Goal: Information Seeking & Learning: Learn about a topic

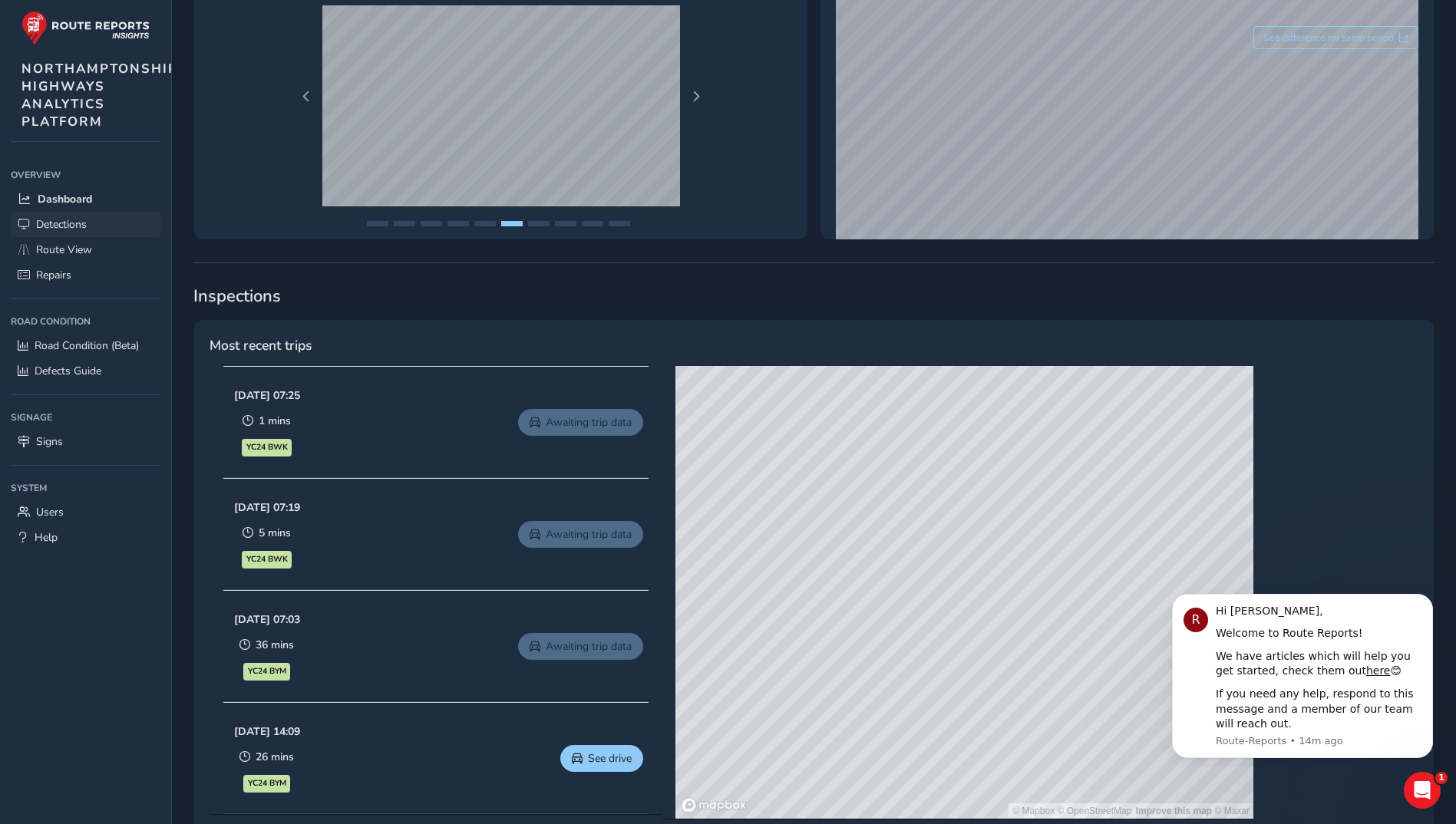
scroll to position [384, 0]
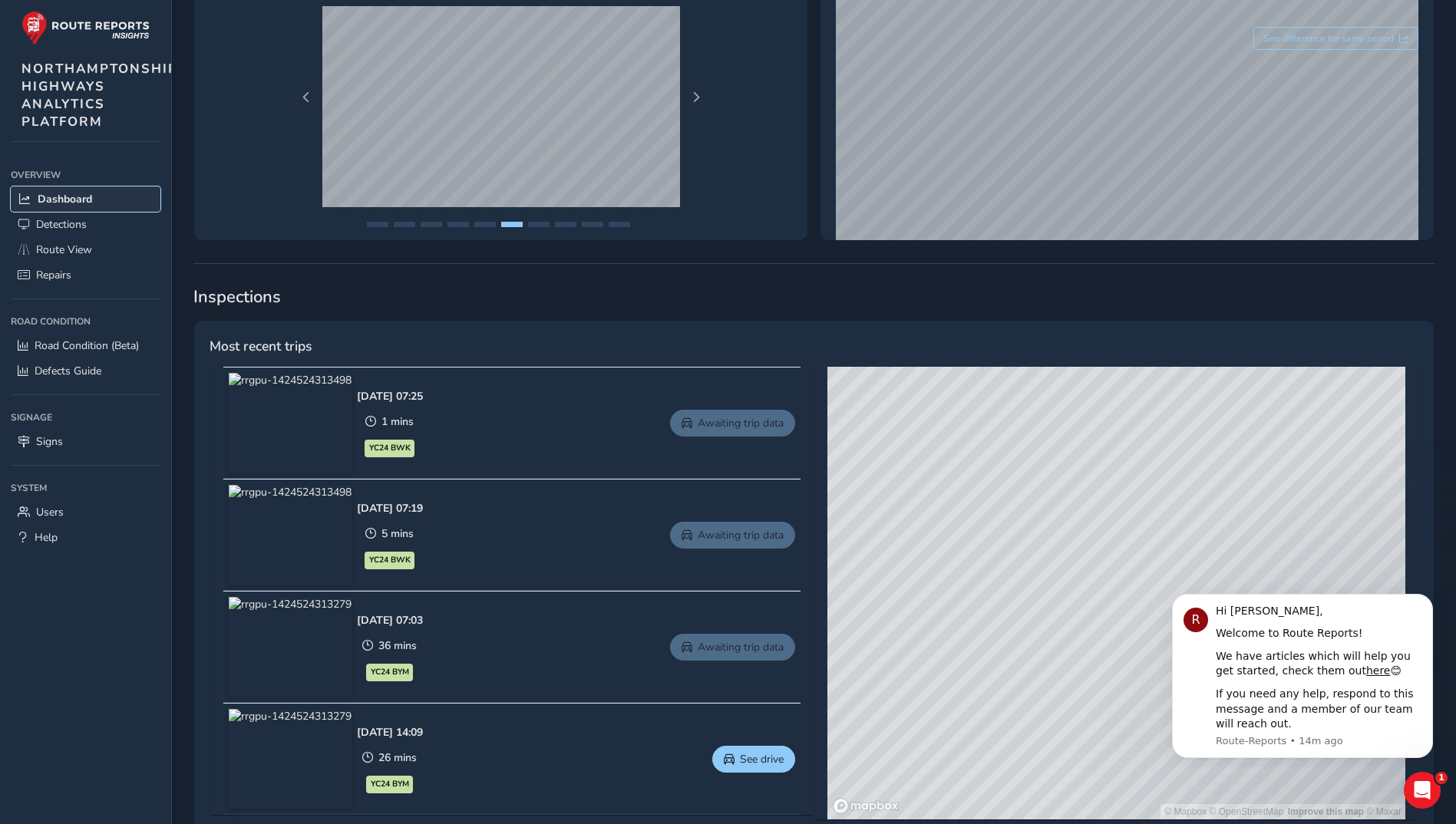
click at [61, 195] on span "Dashboard" at bounding box center [64, 199] width 54 height 15
click at [49, 244] on span "Route View" at bounding box center [63, 250] width 56 height 15
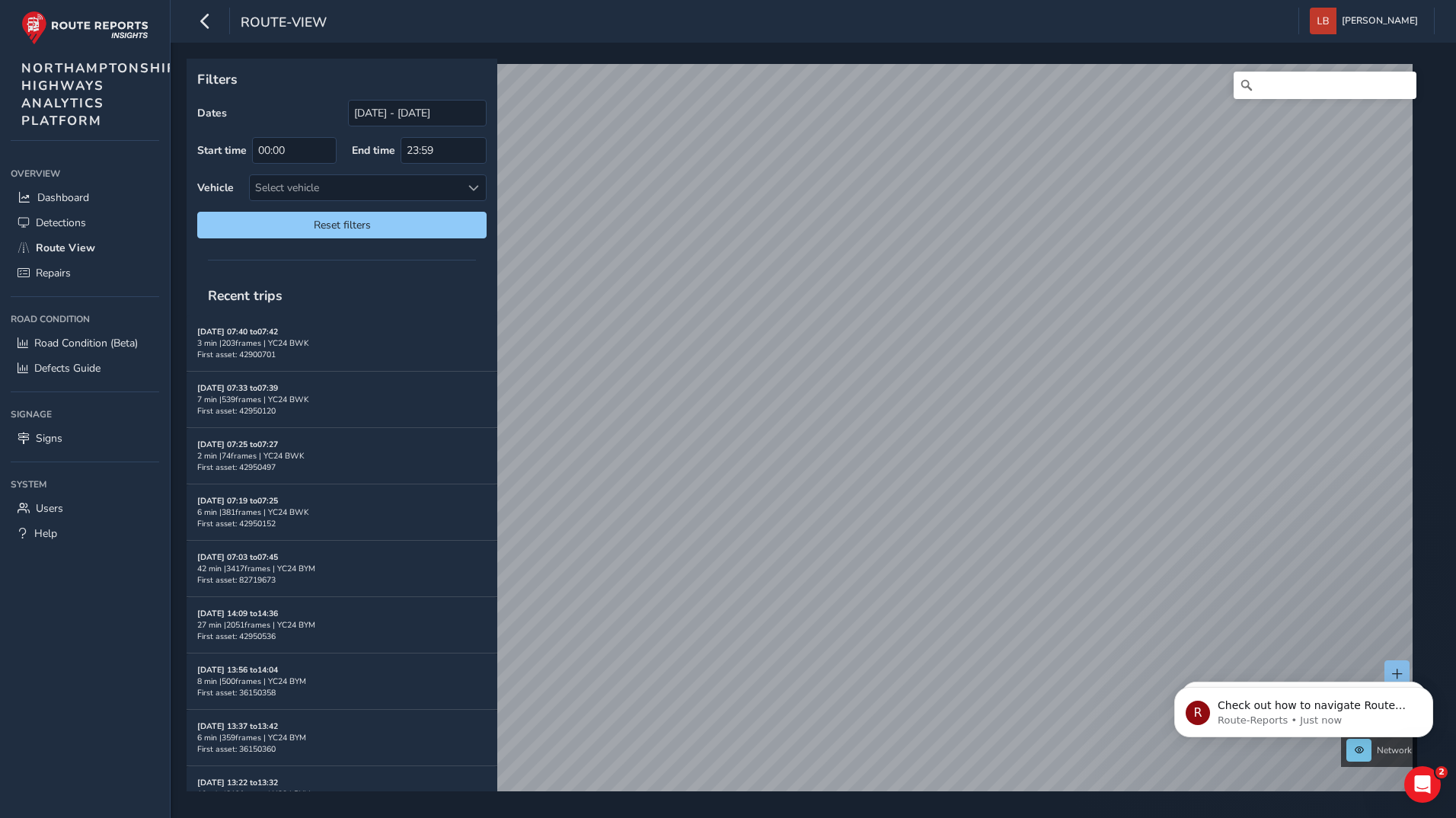
click at [990, 658] on div "Filters Dates [DATE] - [DATE] Start time 00:00 End time 23:59 Vehicle Select ve…" at bounding box center [807, 425] width 1242 height 733
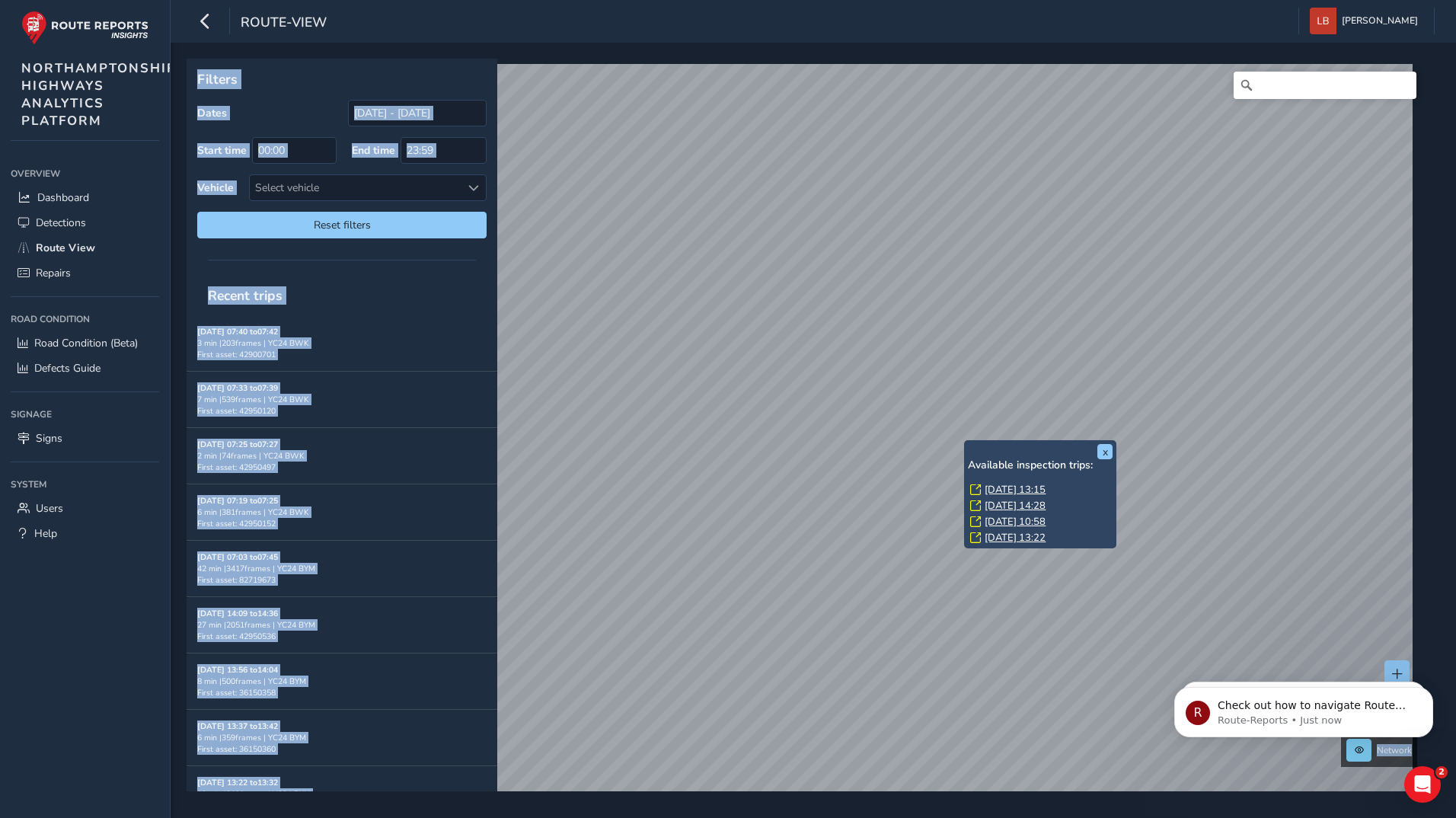
click at [1008, 492] on link "[DATE] 13:15" at bounding box center [1014, 489] width 61 height 14
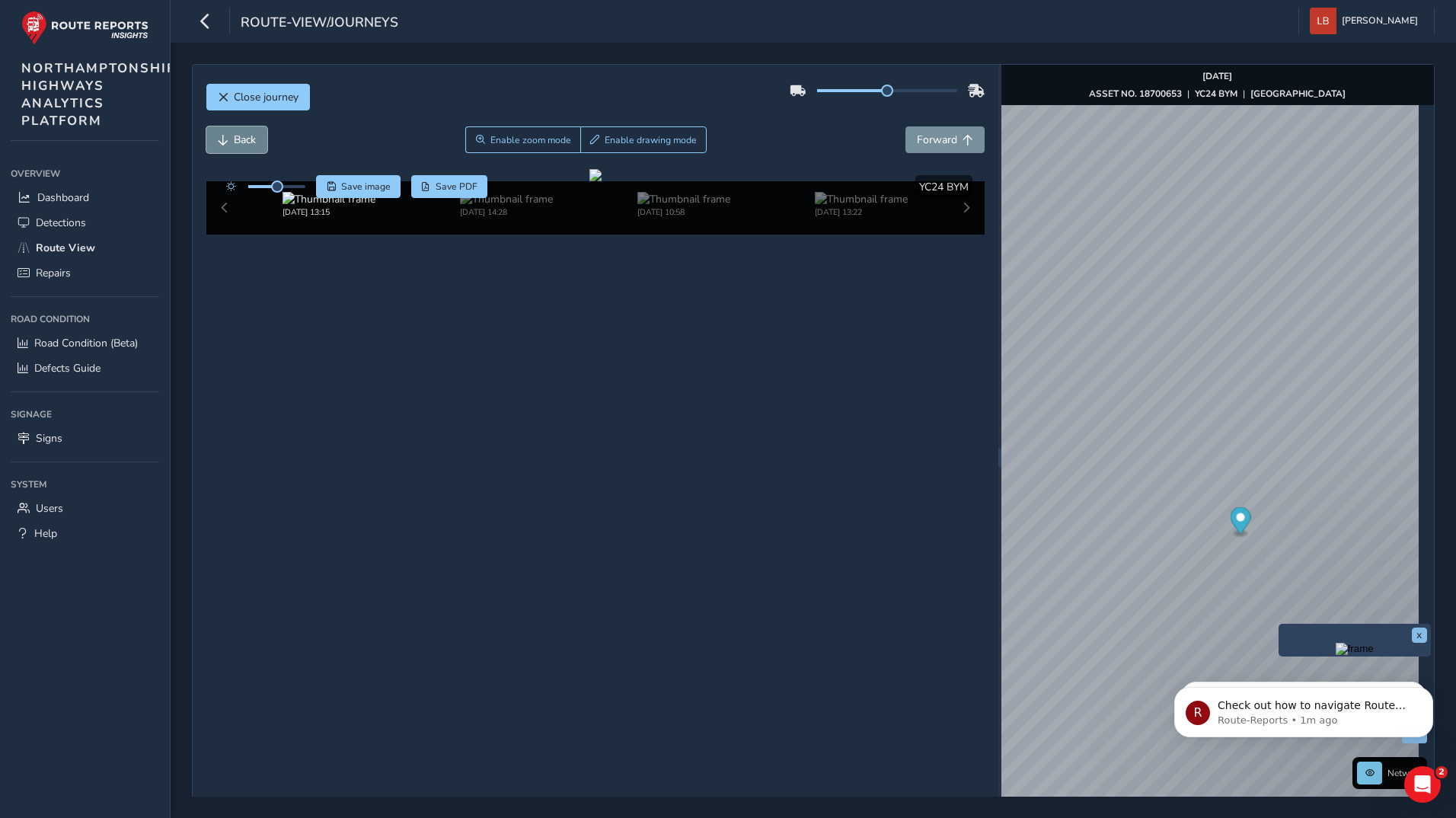
click at [231, 137] on button "Back" at bounding box center [236, 139] width 61 height 26
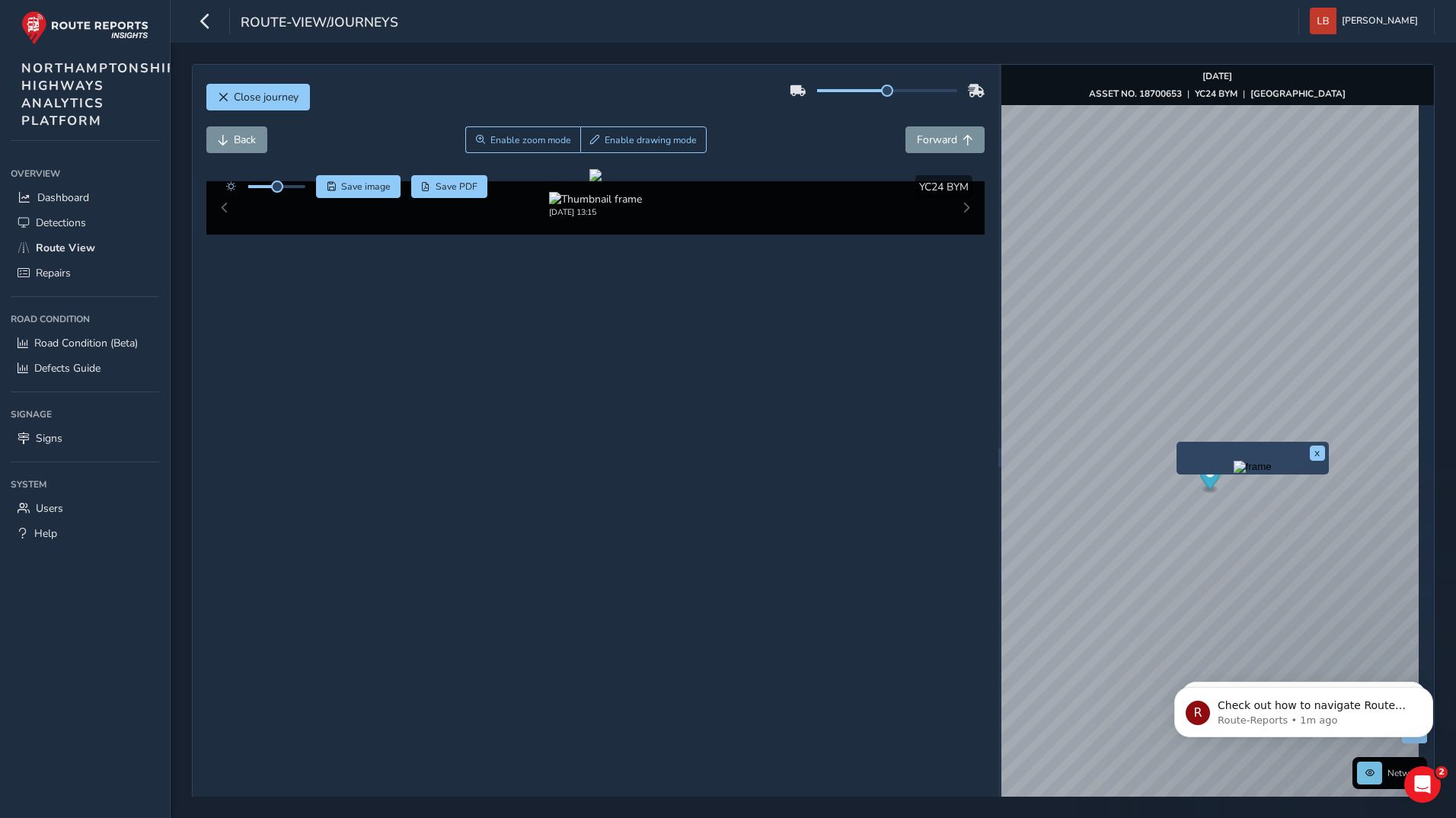
click at [1179, 442] on div "x" at bounding box center [1253, 458] width 153 height 33
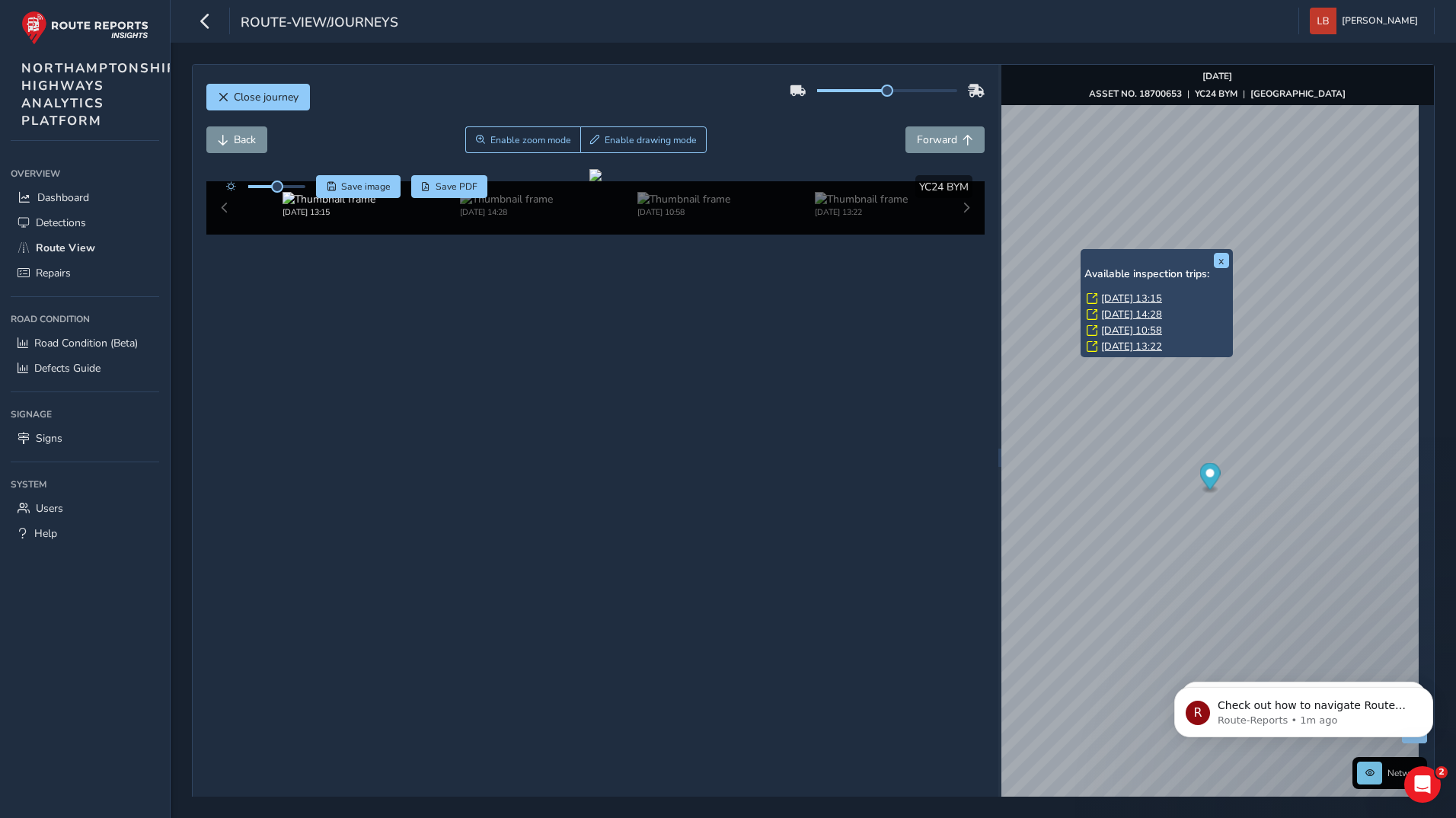
click at [1126, 345] on link "[DATE] 13:22" at bounding box center [1132, 346] width 61 height 14
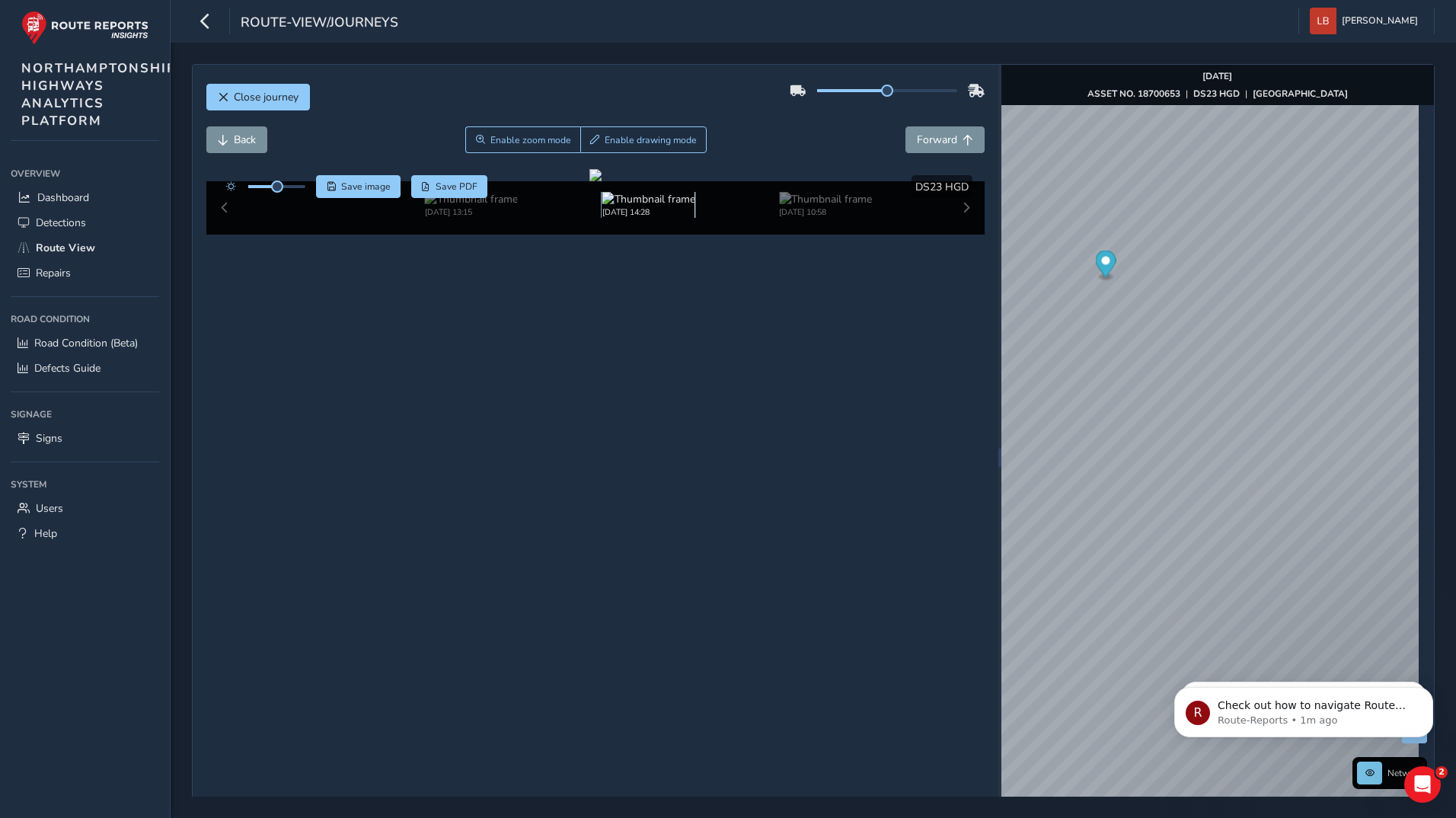
click at [645, 206] on img at bounding box center [649, 199] width 93 height 15
click at [613, 206] on img at bounding box center [649, 199] width 93 height 15
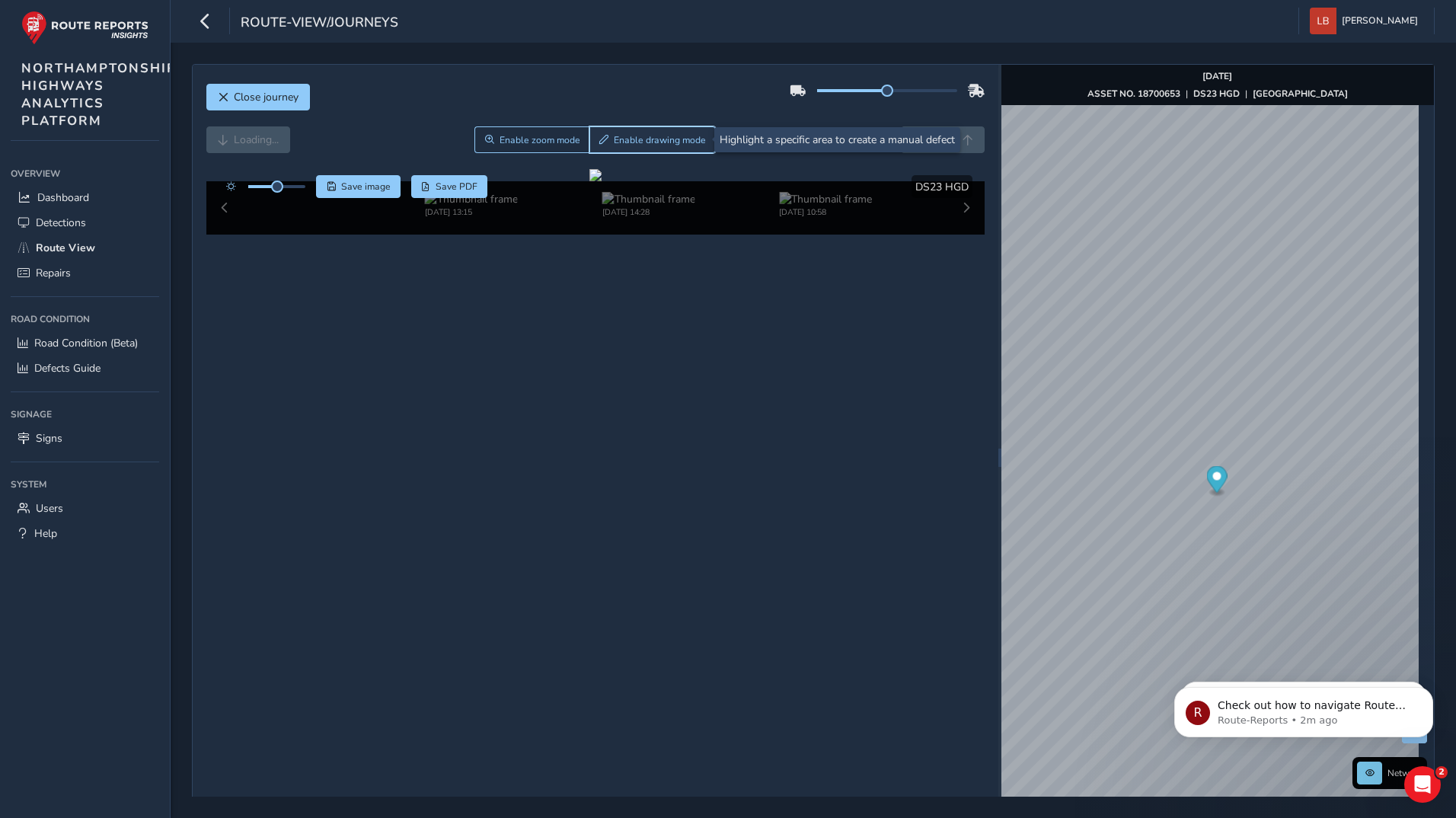
click at [618, 142] on span "Enable drawing mode" at bounding box center [659, 139] width 92 height 12
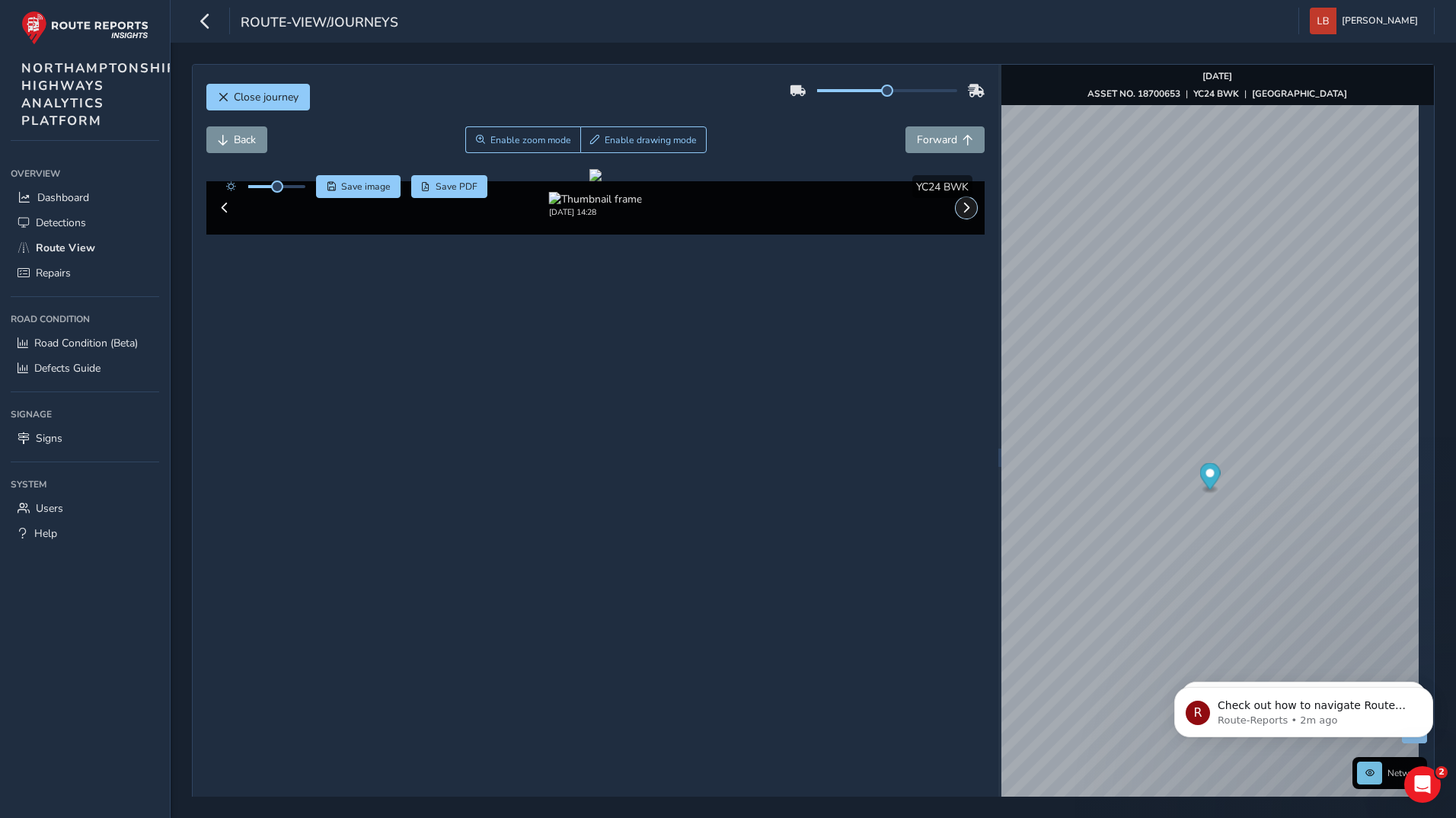
click at [961, 214] on span at bounding box center [966, 208] width 11 height 11
click at [1161, 430] on div "x" at bounding box center [1235, 445] width 153 height 33
click at [837, 93] on div at bounding box center [887, 90] width 195 height 25
drag, startPoint x: 881, startPoint y: 91, endPoint x: 853, endPoint y: 90, distance: 28.0
click at [859, 90] on span at bounding box center [864, 90] width 12 height 12
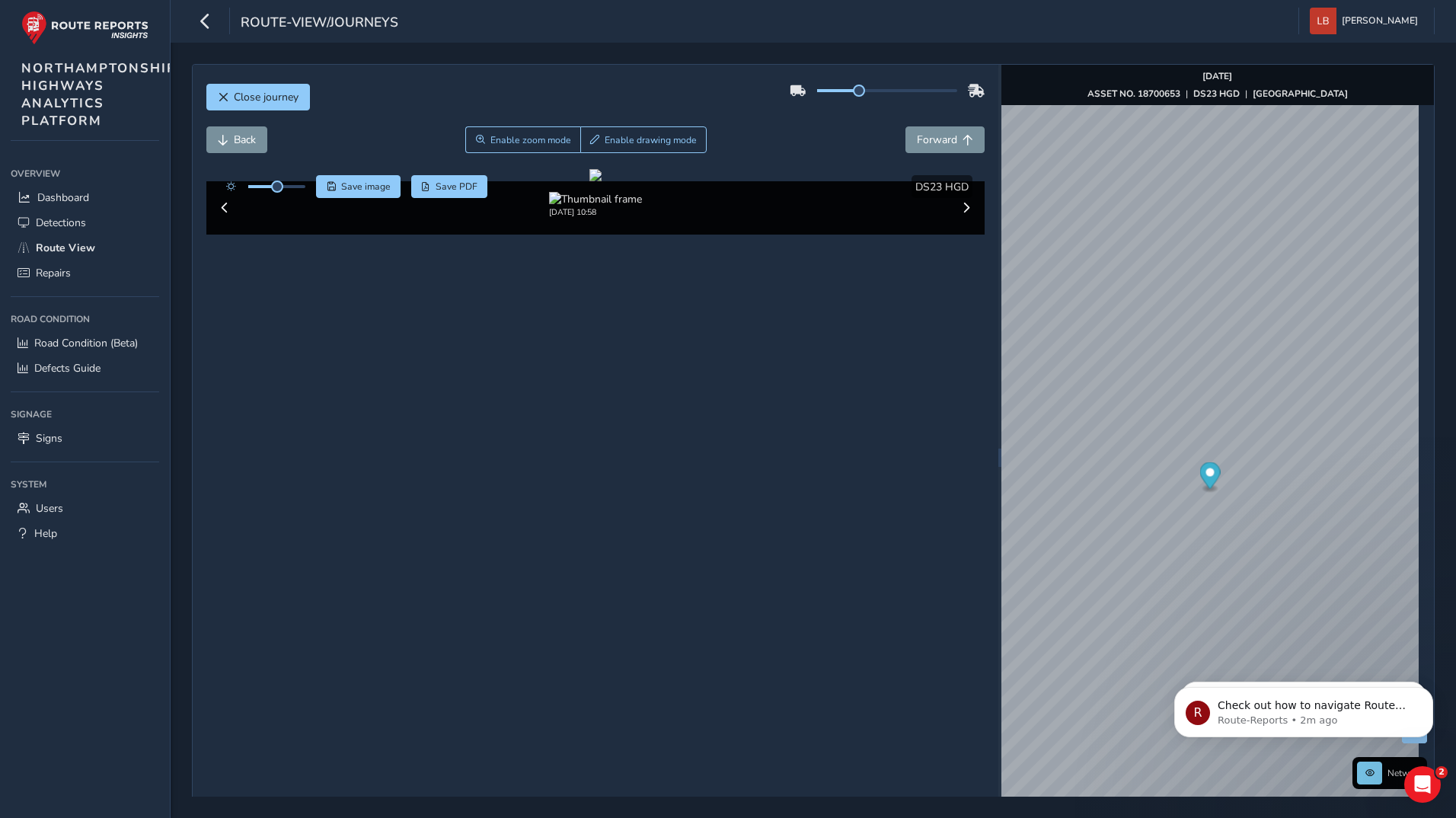
click at [922, 91] on div at bounding box center [887, 90] width 140 height 3
click at [839, 91] on span at bounding box center [872, 90] width 110 height 3
click at [946, 139] on span "Forward" at bounding box center [937, 140] width 40 height 15
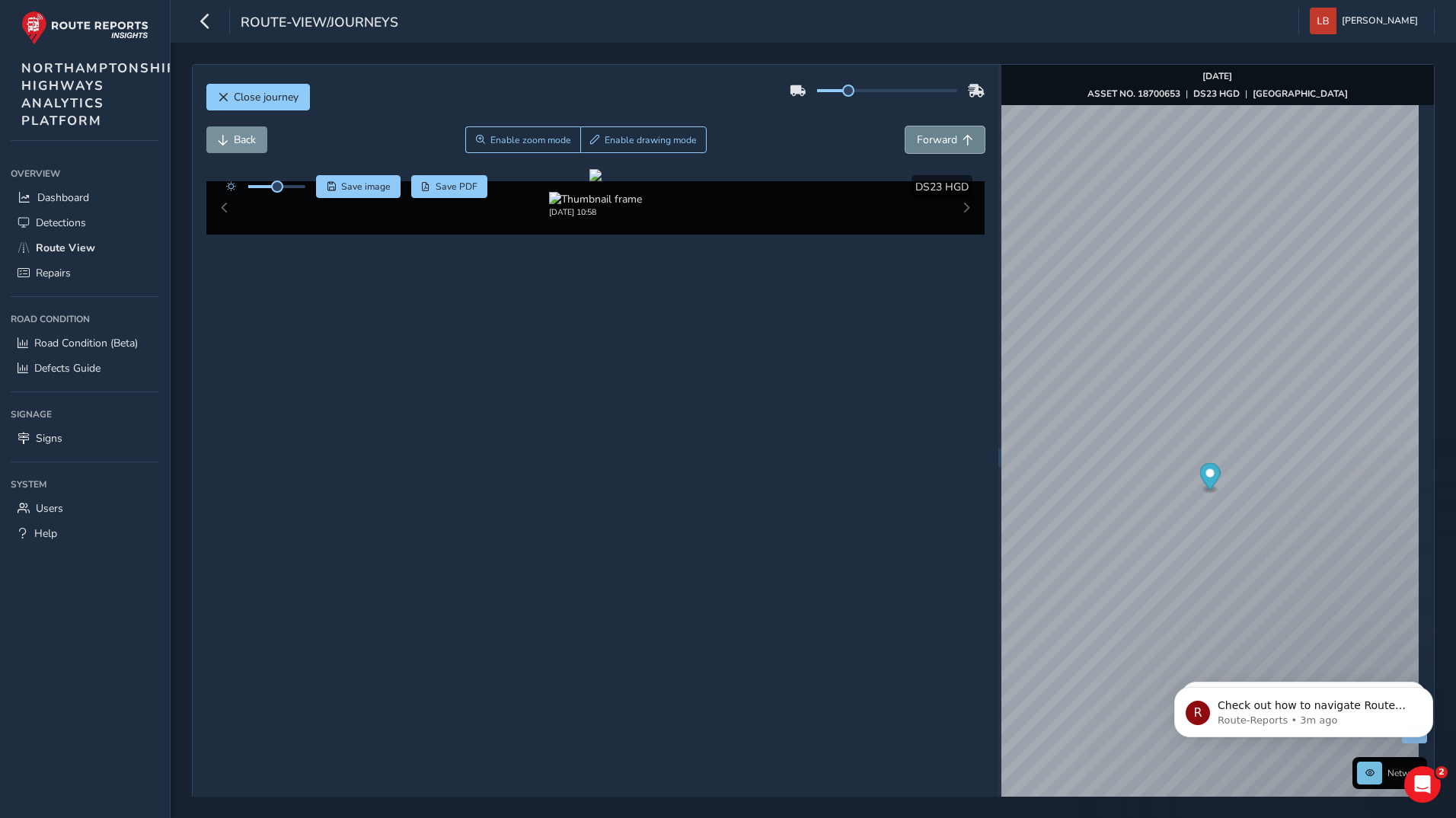
click at [946, 139] on span "Forward" at bounding box center [937, 140] width 40 height 15
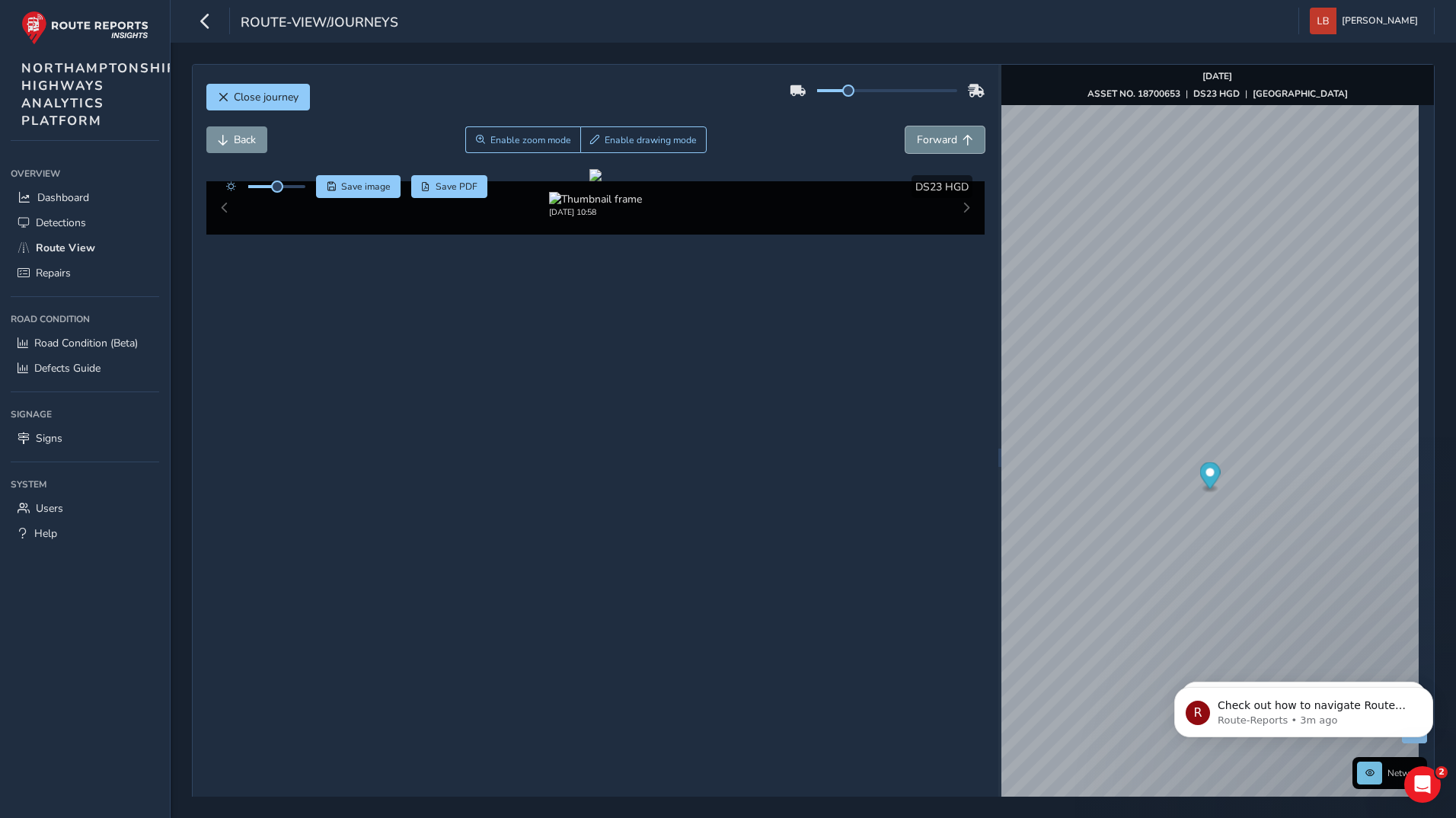
click at [946, 139] on span "Forward" at bounding box center [937, 140] width 40 height 15
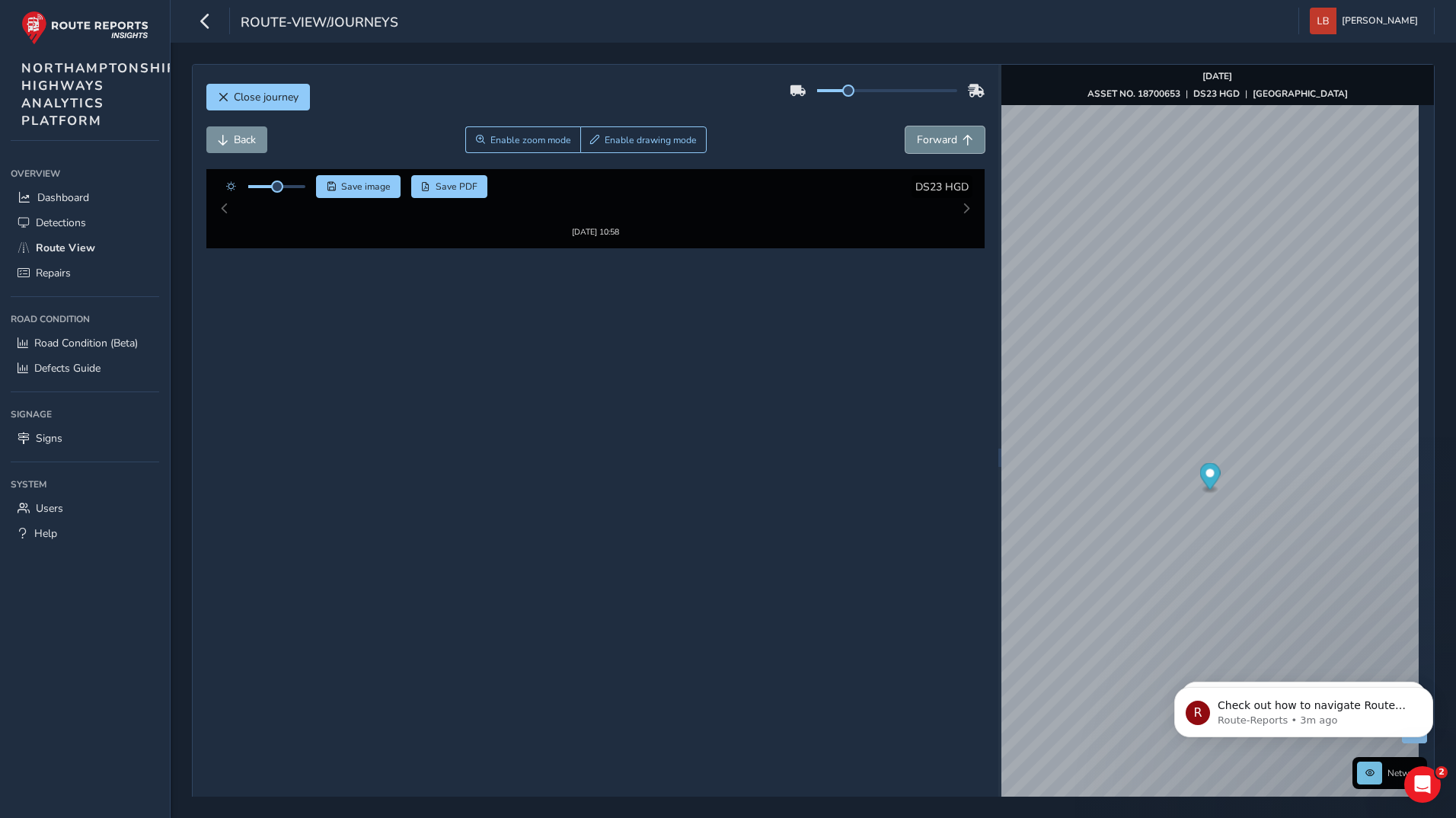
click at [946, 139] on span "Forward" at bounding box center [937, 140] width 40 height 15
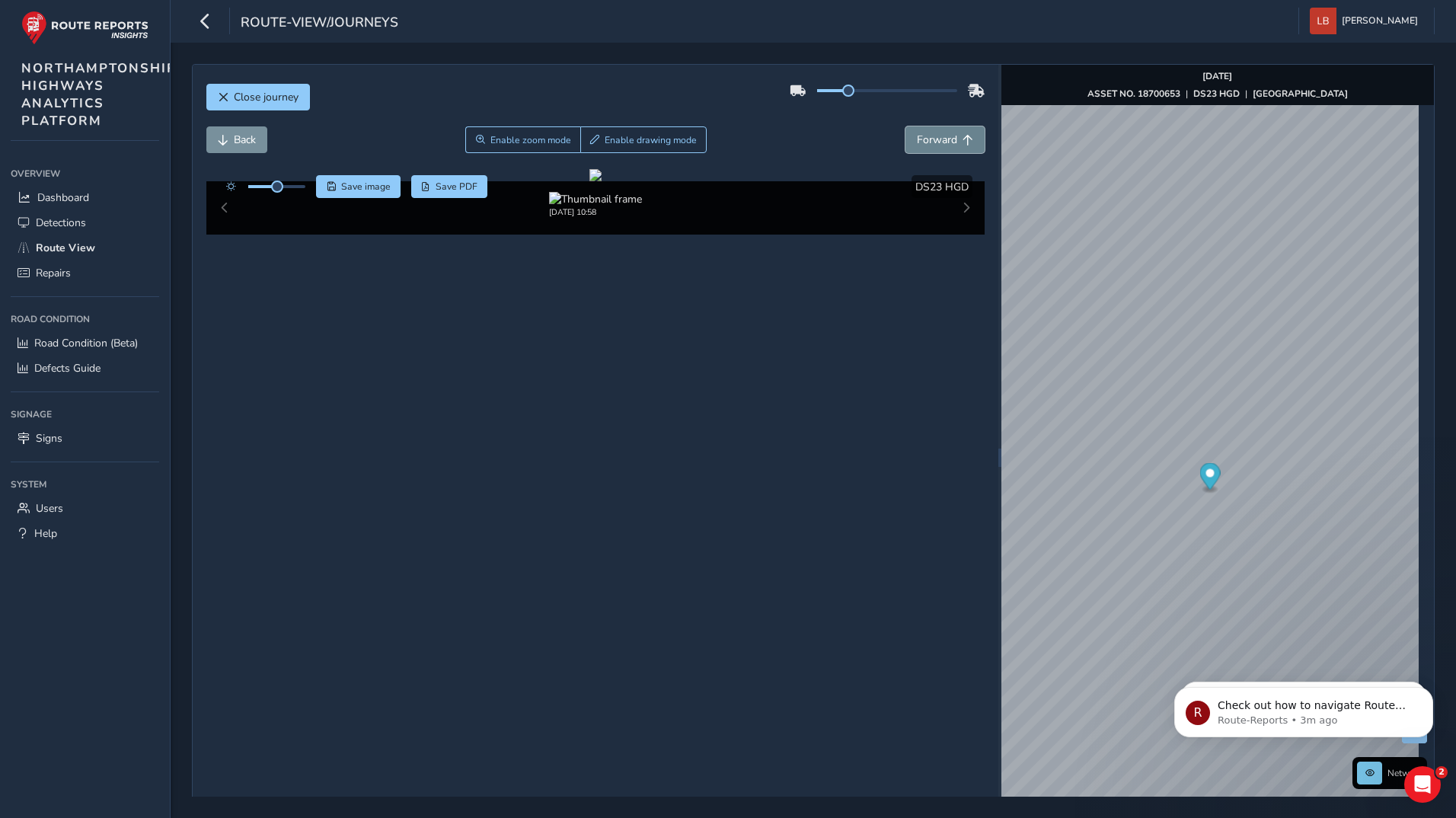
click at [946, 139] on span "Forward" at bounding box center [937, 140] width 40 height 15
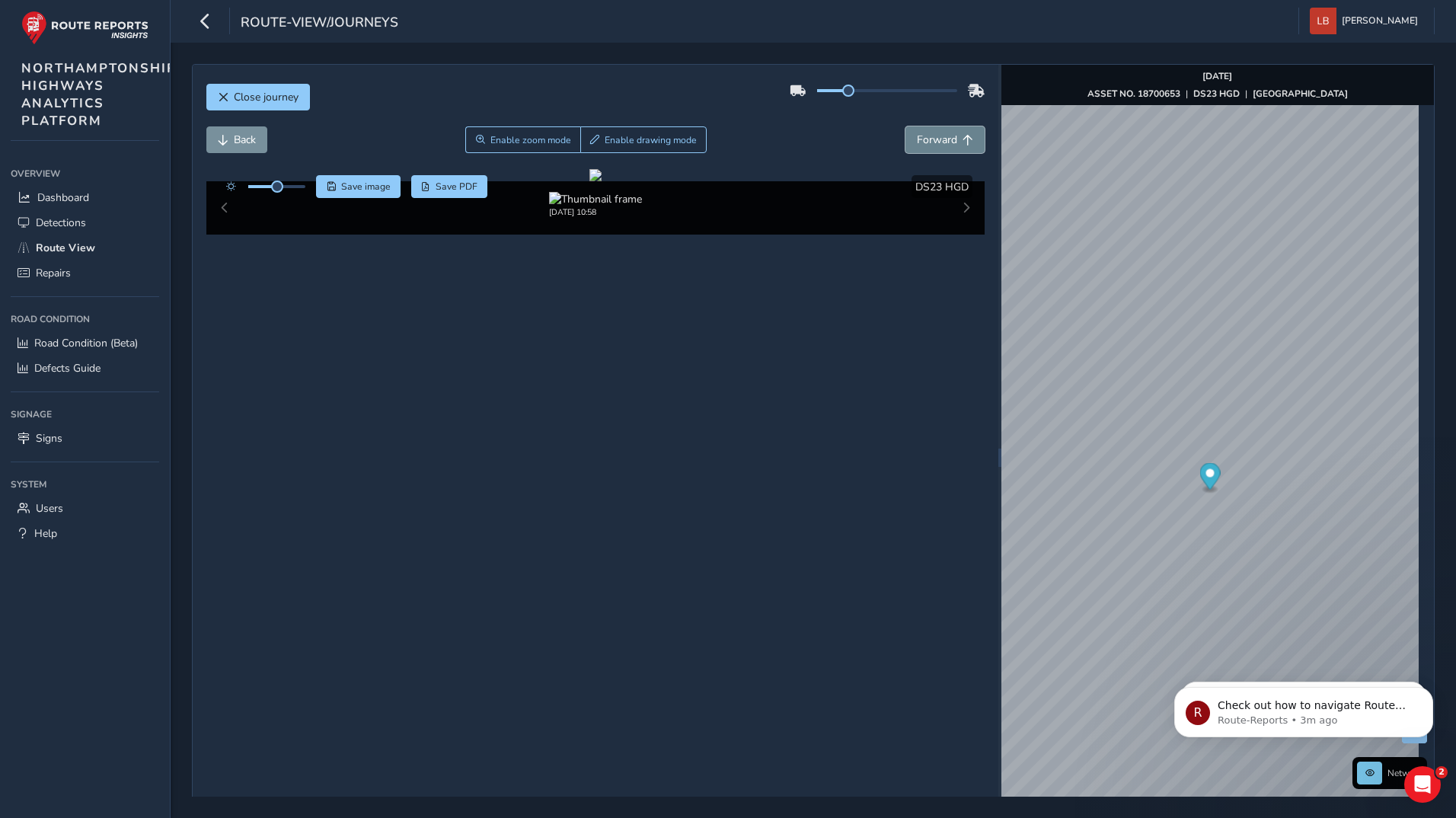
click at [946, 139] on span "Forward" at bounding box center [937, 140] width 40 height 15
click at [250, 89] on button "Close journey" at bounding box center [258, 96] width 104 height 26
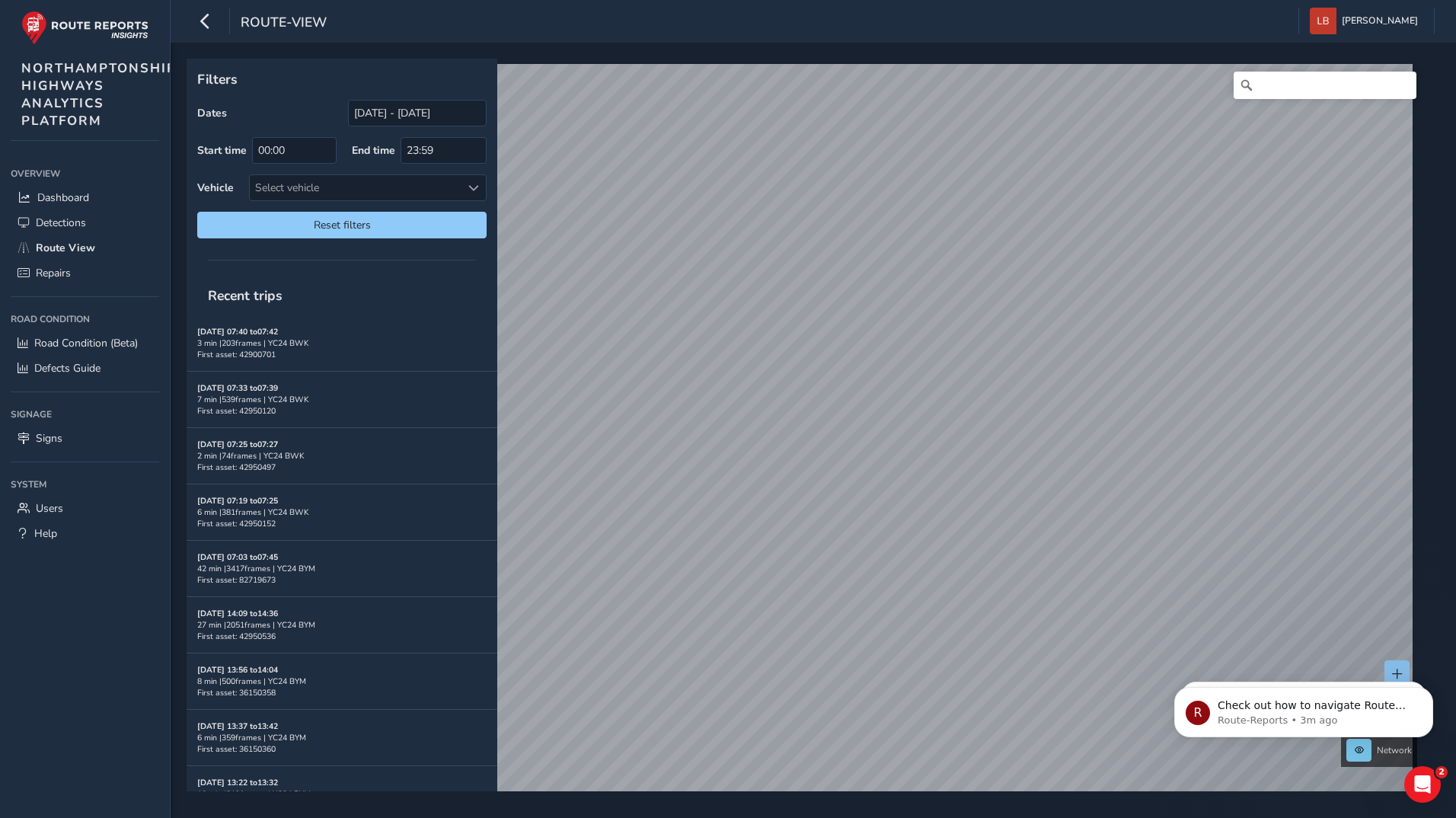
click at [893, 801] on div "Filters Dates [DATE] - [DATE] Start time 00:00 End time 23:59 Vehicle Select ve…" at bounding box center [813, 430] width 1285 height 775
click at [971, 358] on div "x Available inspection trips: [DATE] 14:08" at bounding box center [1047, 387] width 153 height 60
click at [1004, 407] on link "[DATE] 14:08" at bounding box center [1021, 406] width 61 height 14
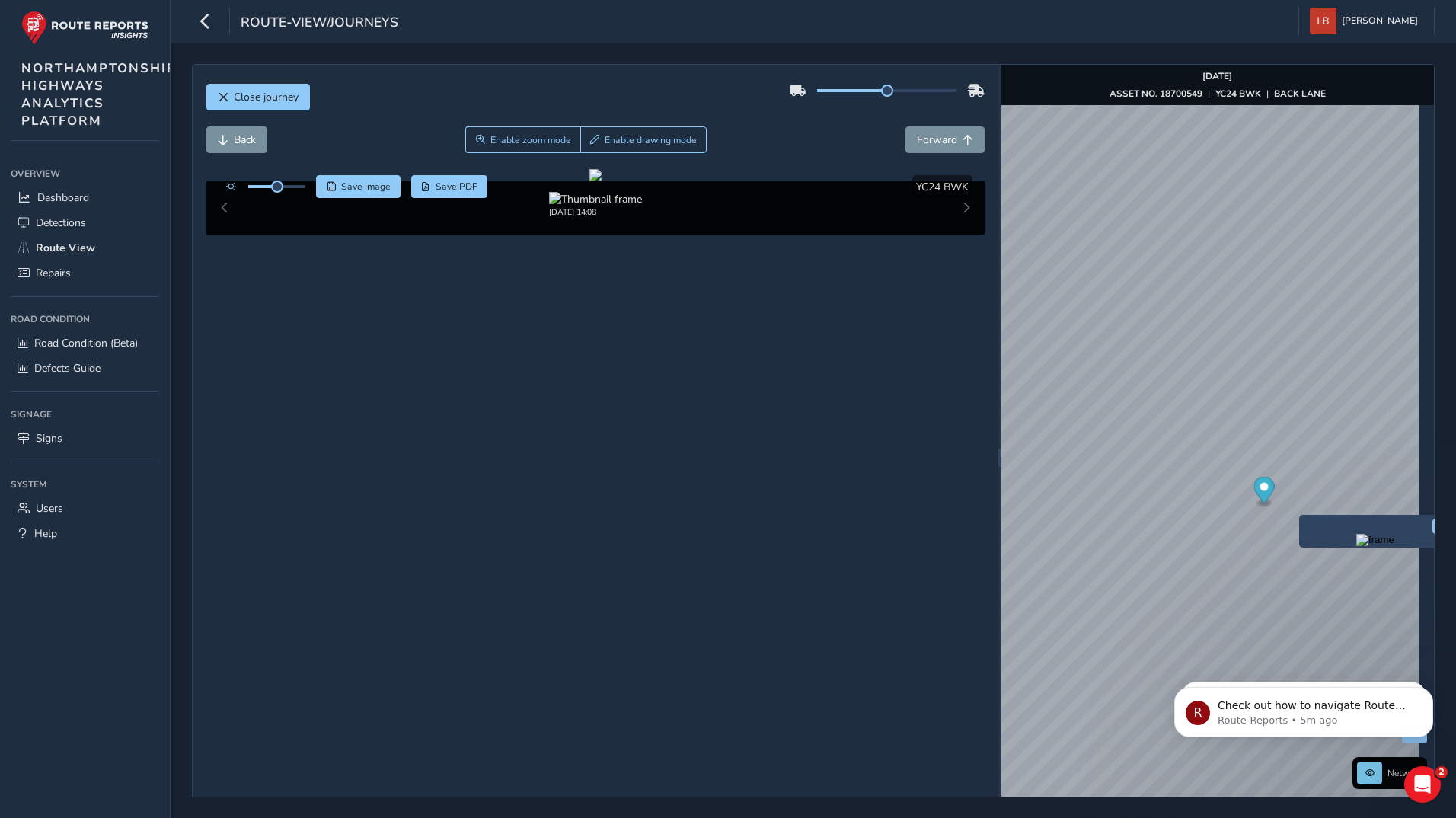
click at [1301, 517] on div "x" at bounding box center [1375, 531] width 153 height 33
click at [917, 134] on span "Forward" at bounding box center [937, 140] width 40 height 15
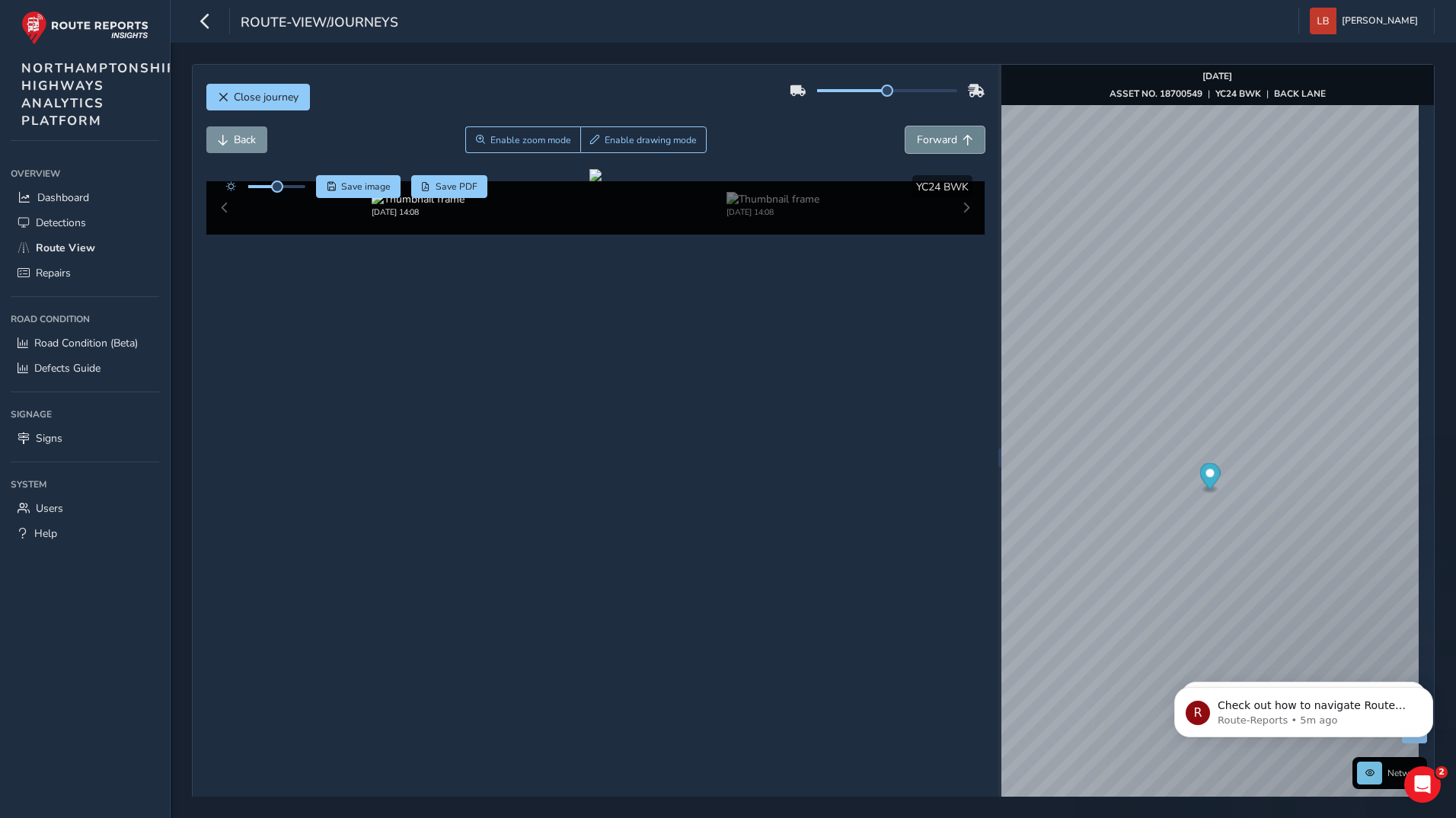
click at [917, 135] on span "Forward" at bounding box center [937, 140] width 40 height 15
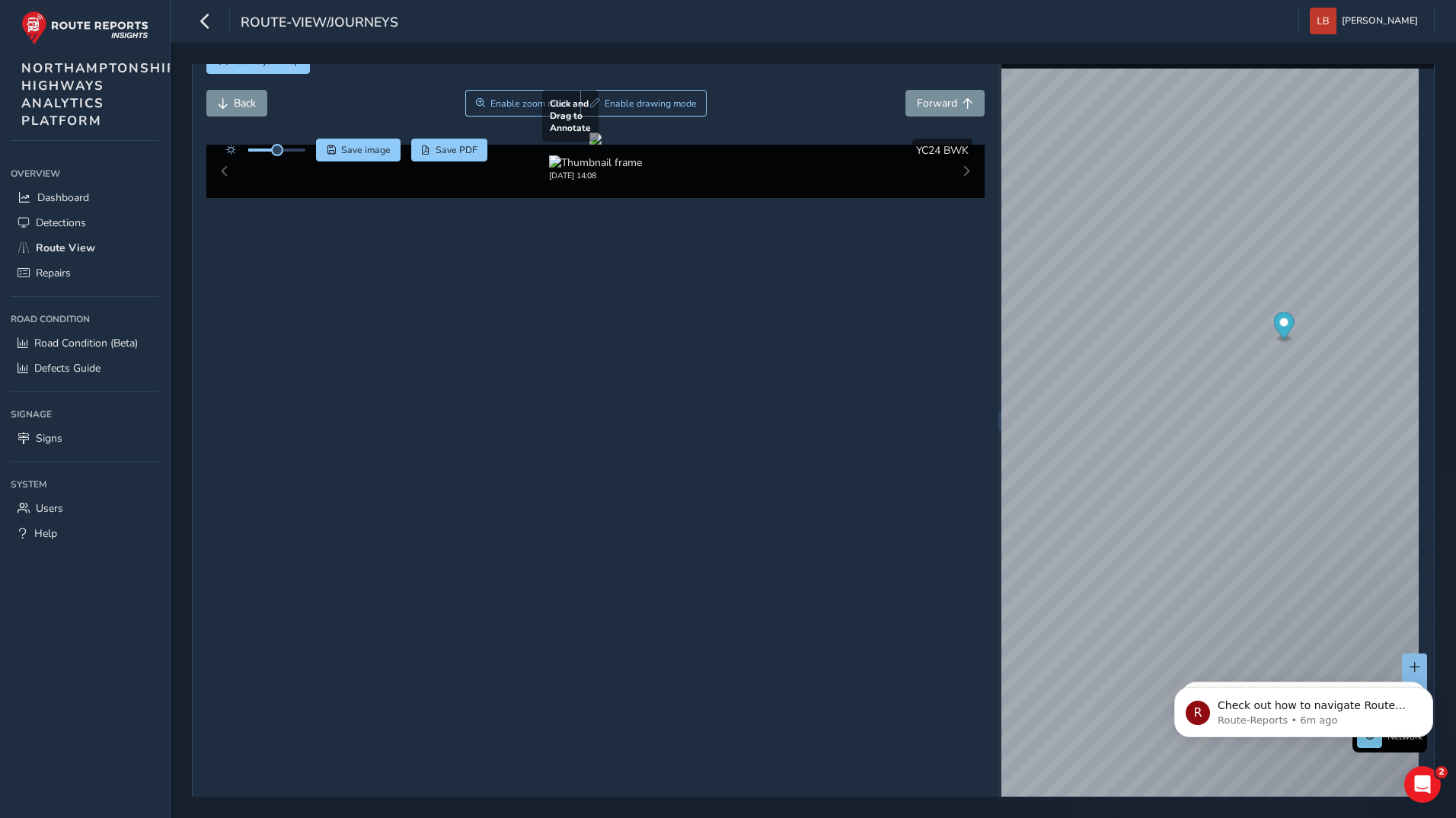
scroll to position [54, 0]
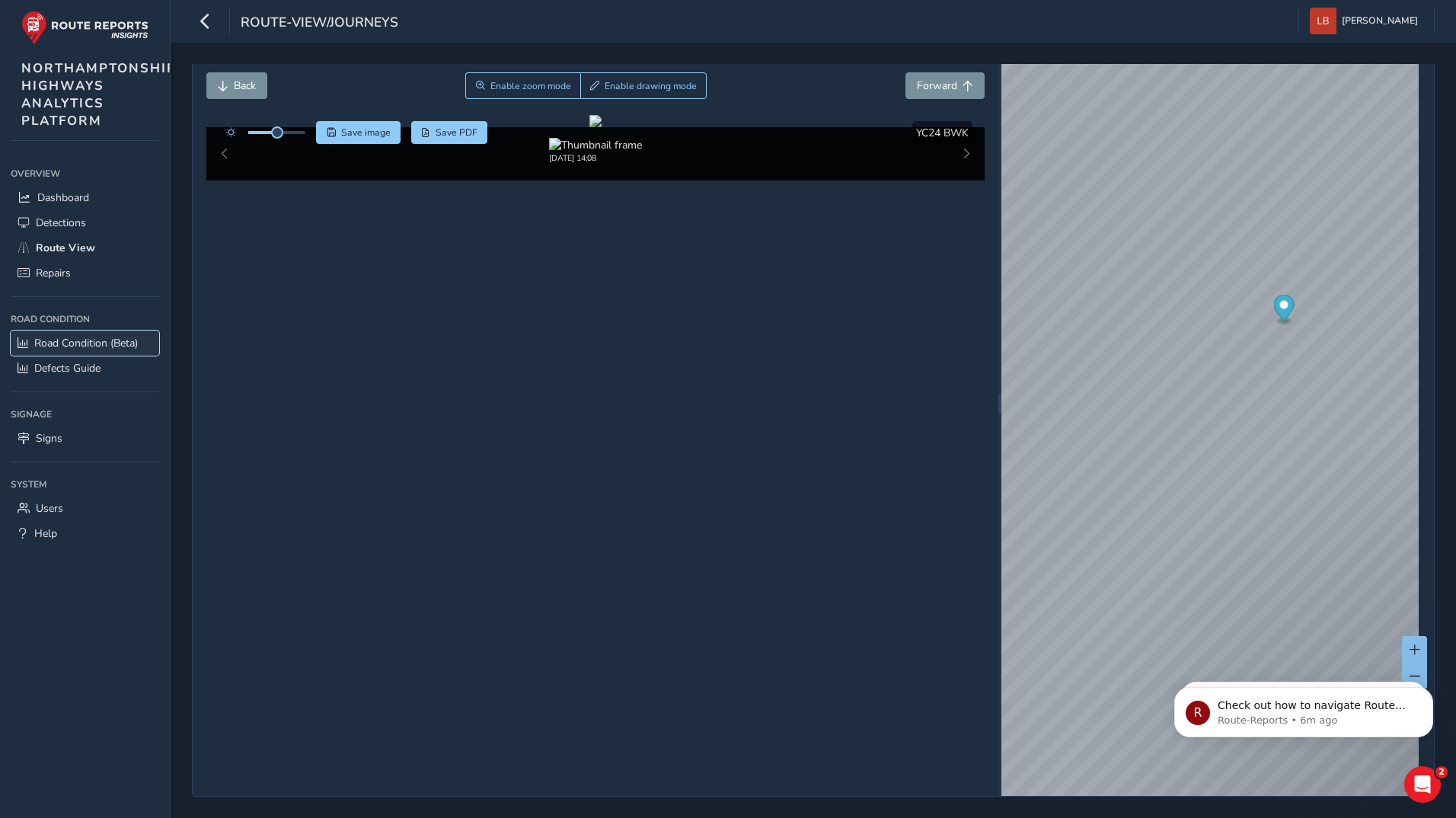
click at [68, 344] on span "Road Condition (Beta)" at bounding box center [86, 344] width 104 height 15
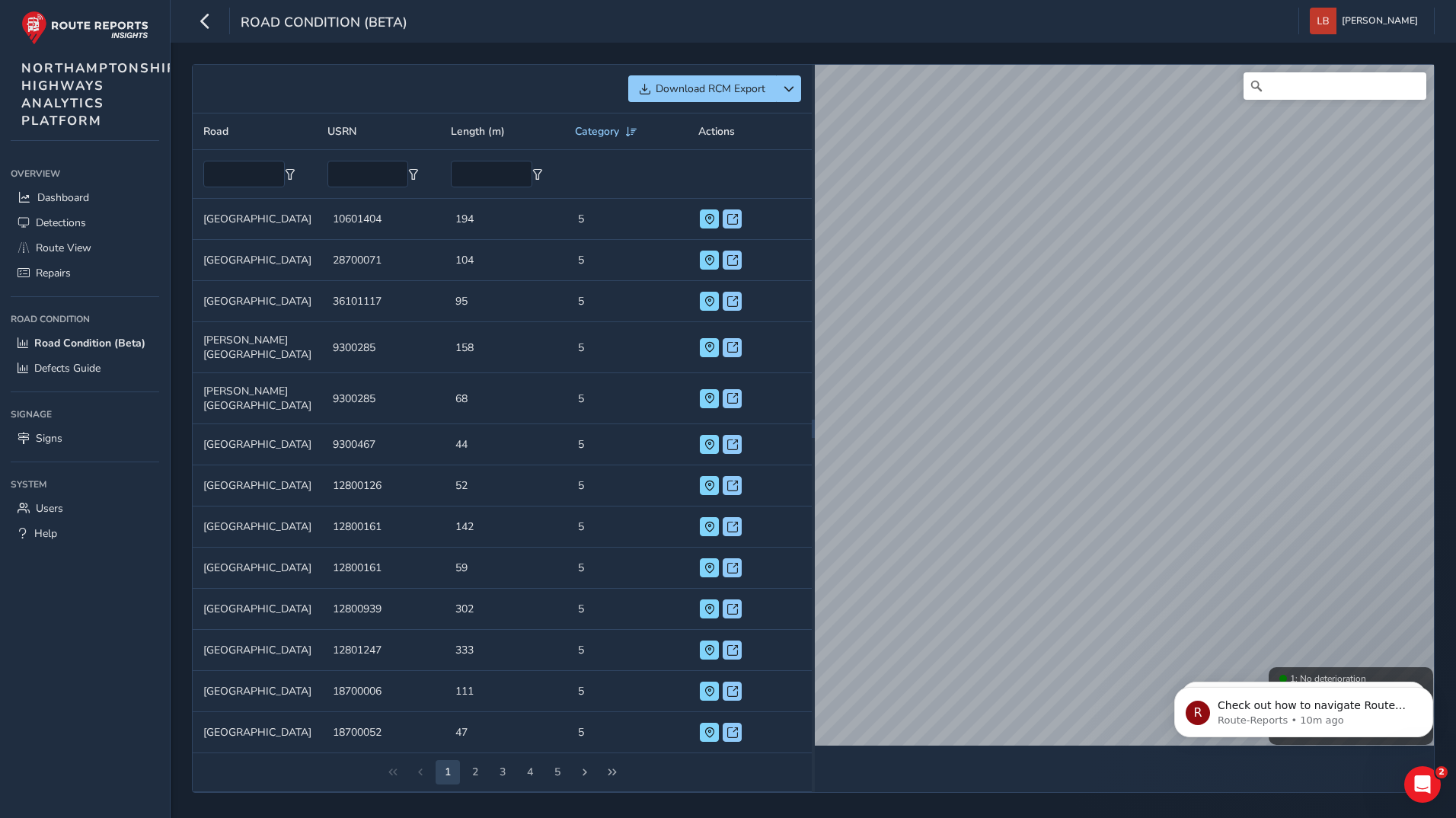
click at [767, 354] on div "Download RCM Export Road USRN Length (m) Category Actions Road CHURCH STREET US…" at bounding box center [813, 428] width 1242 height 729
click at [203, 14] on icon "button" at bounding box center [205, 20] width 16 height 26
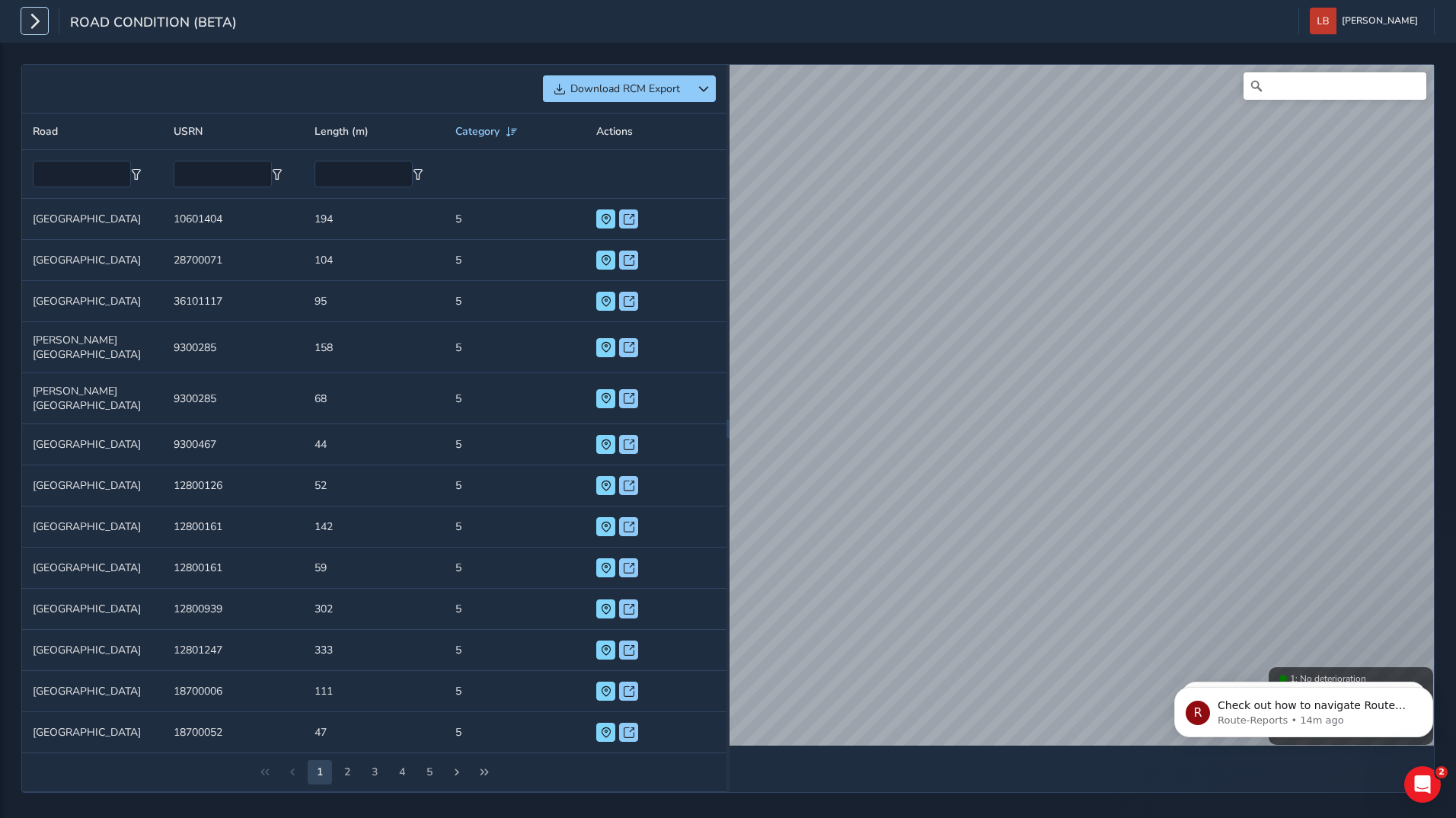
click at [31, 28] on icon "button" at bounding box center [35, 20] width 16 height 26
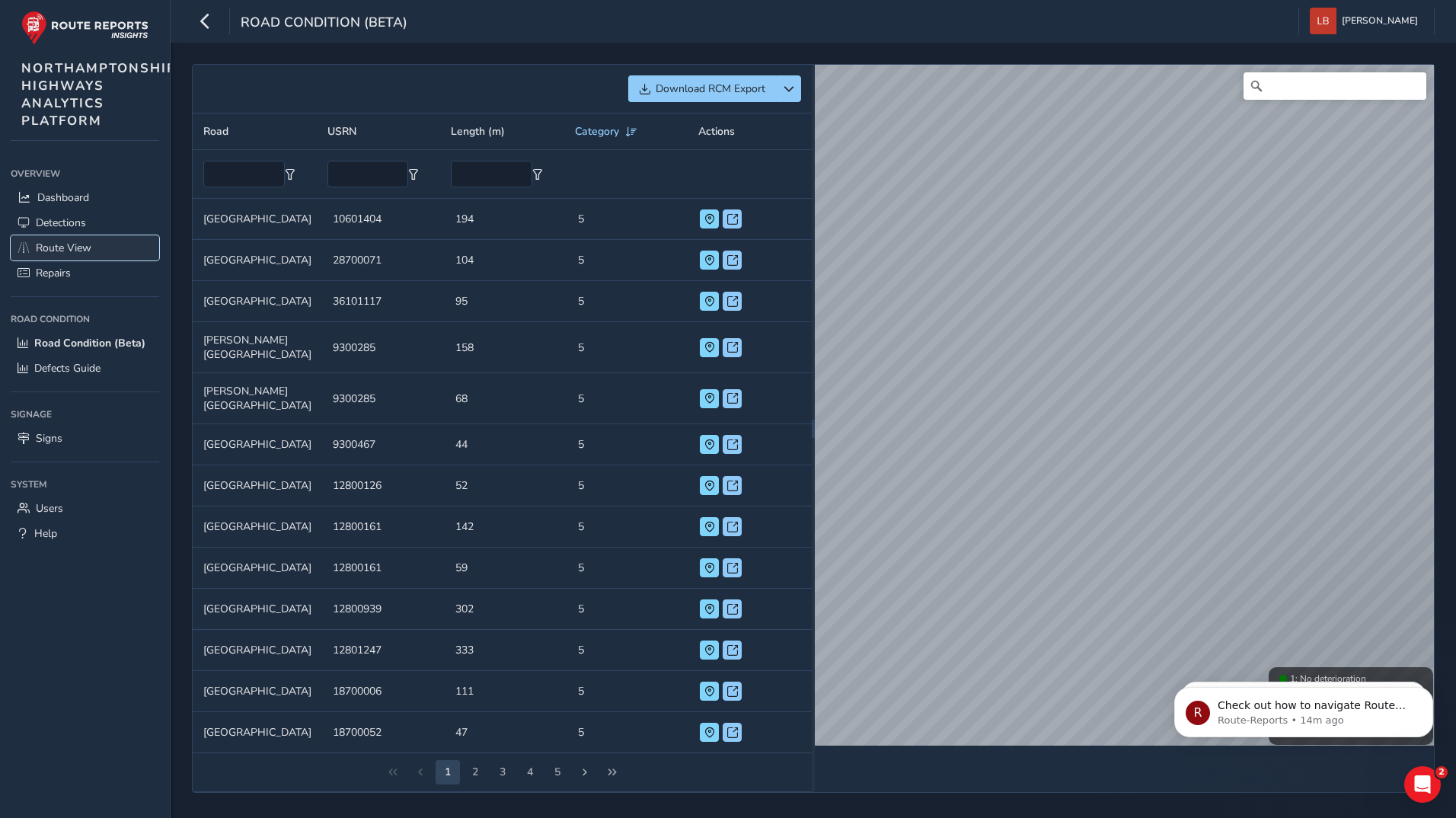
click at [48, 246] on span "Route View" at bounding box center [63, 248] width 55 height 15
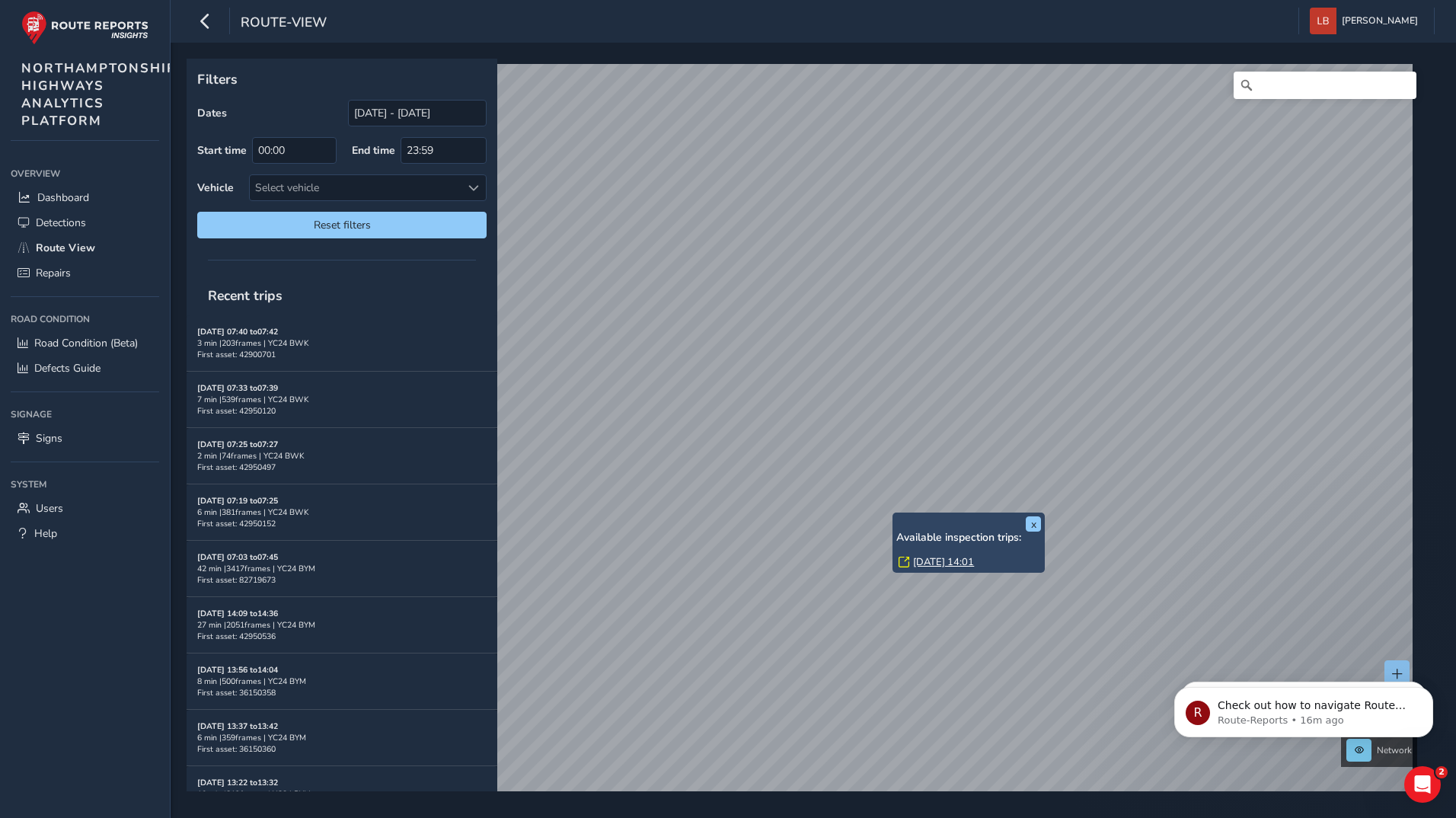
click at [897, 516] on div "x Available inspection trips: [DATE] 14:01" at bounding box center [968, 543] width 145 height 53
drag, startPoint x: 895, startPoint y: 514, endPoint x: 891, endPoint y: 504, distance: 10.8
click at [891, 504] on div "x Available inspection trips: [DATE] 14:01" at bounding box center [966, 532] width 153 height 60
click at [932, 550] on link "[DATE] 14:01" at bounding box center [940, 551] width 61 height 14
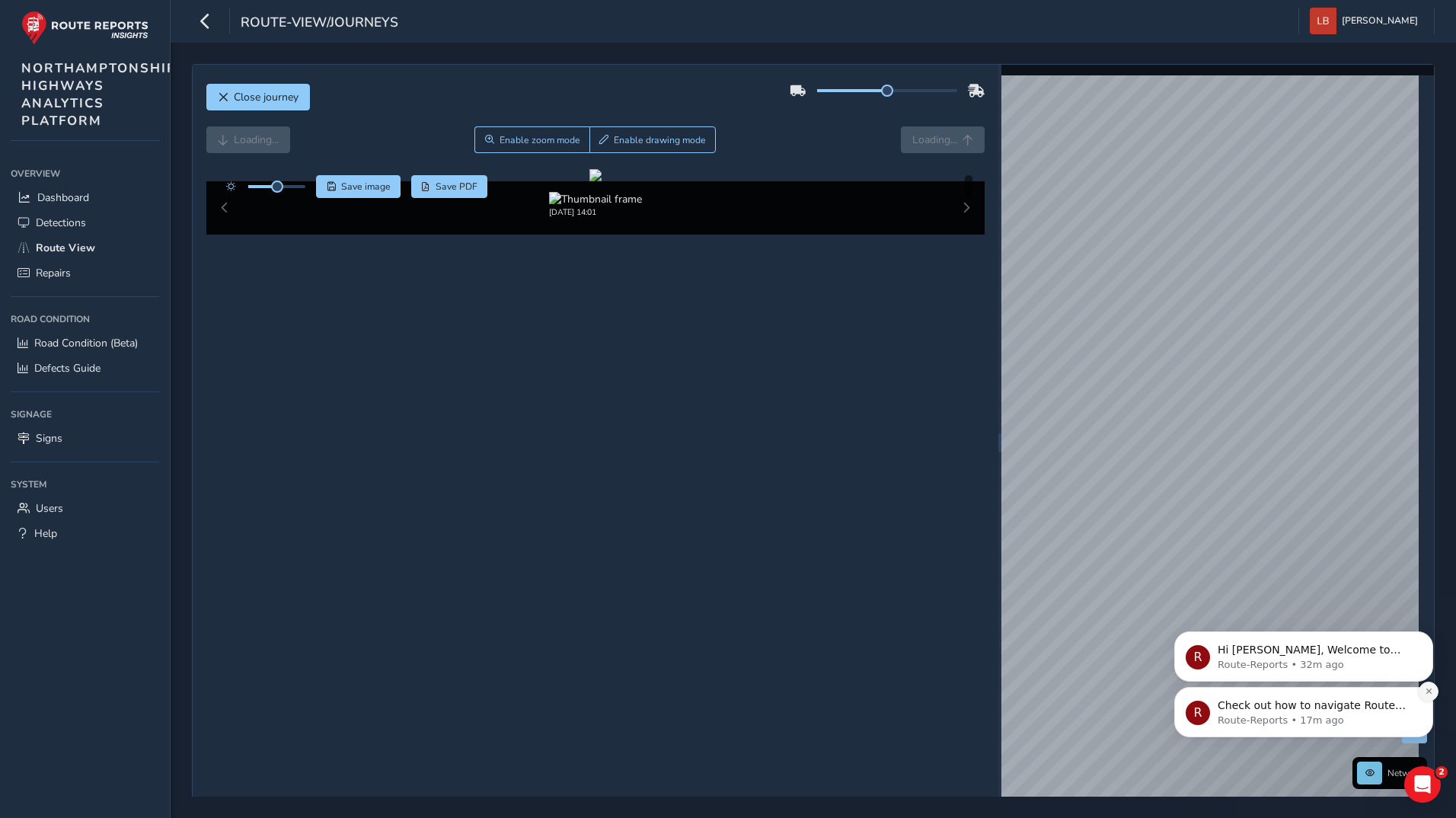
click at [1432, 693] on icon "Dismiss notification" at bounding box center [1429, 691] width 8 height 8
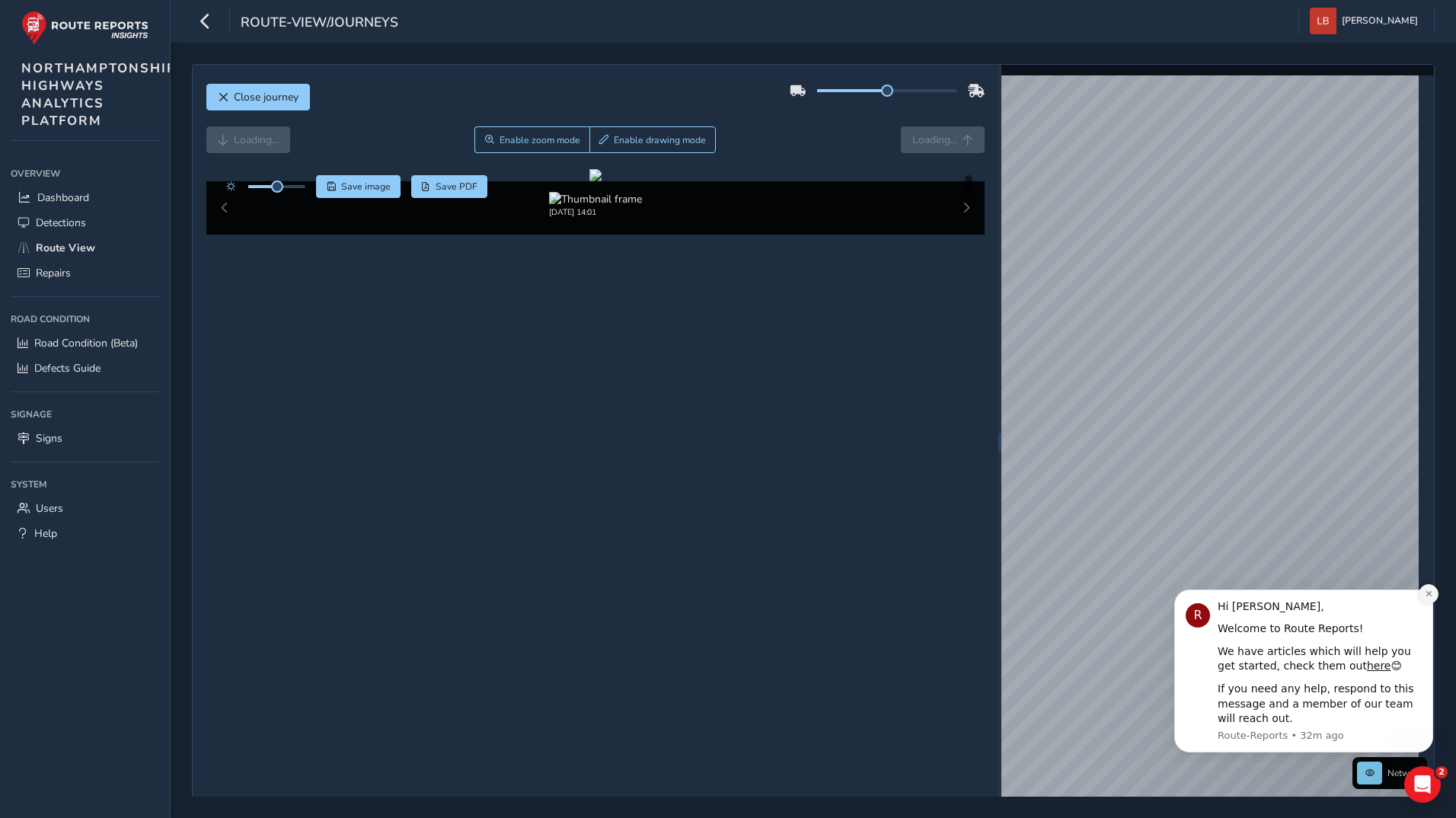
click at [1425, 590] on icon "Dismiss notification" at bounding box center [1429, 594] width 8 height 8
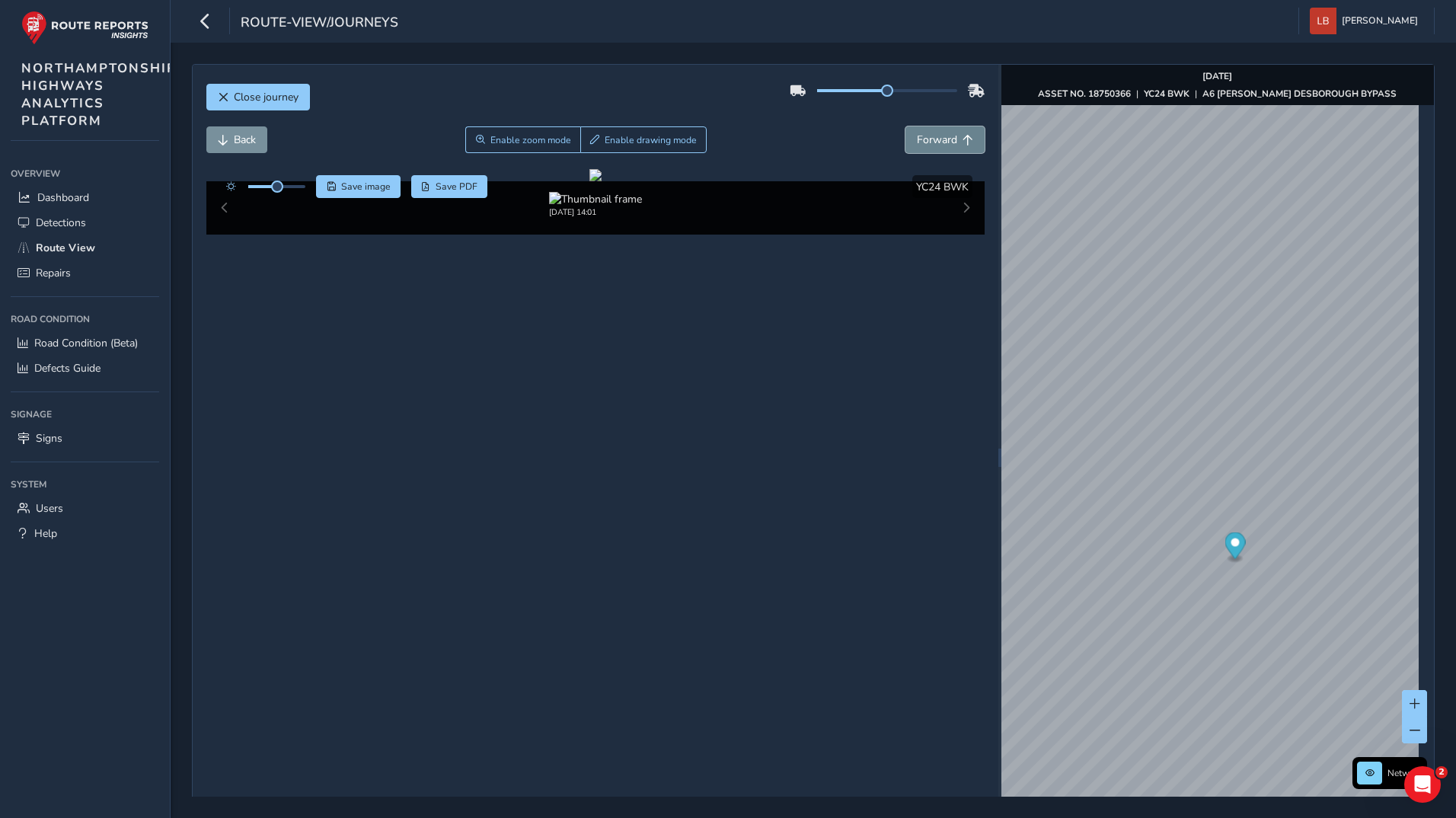
click at [937, 141] on span "Forward" at bounding box center [937, 140] width 40 height 15
click at [948, 135] on span "Forward" at bounding box center [937, 140] width 40 height 15
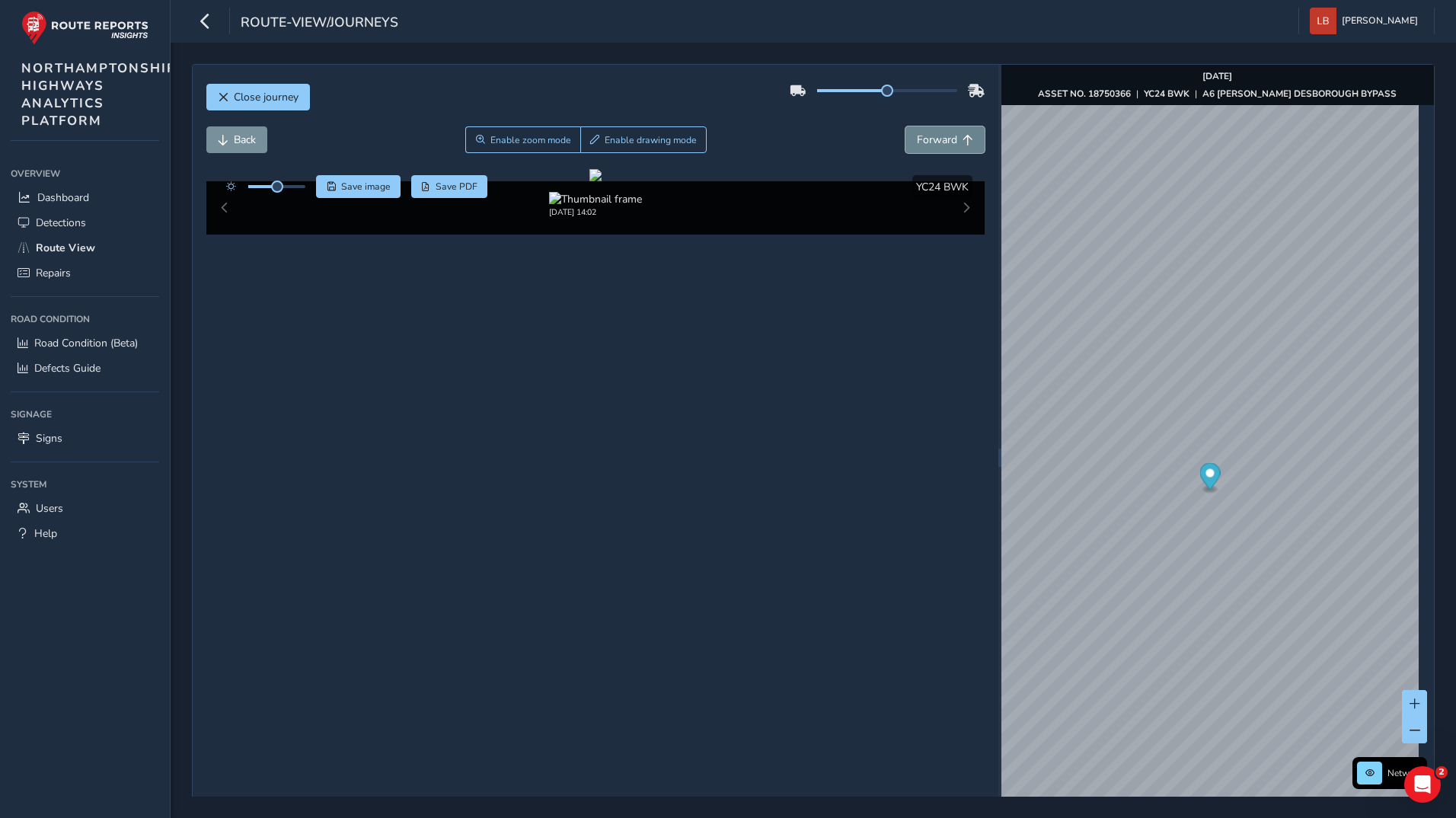
click at [948, 135] on span "Forward" at bounding box center [937, 140] width 40 height 15
click at [930, 138] on span "Forward" at bounding box center [937, 140] width 40 height 15
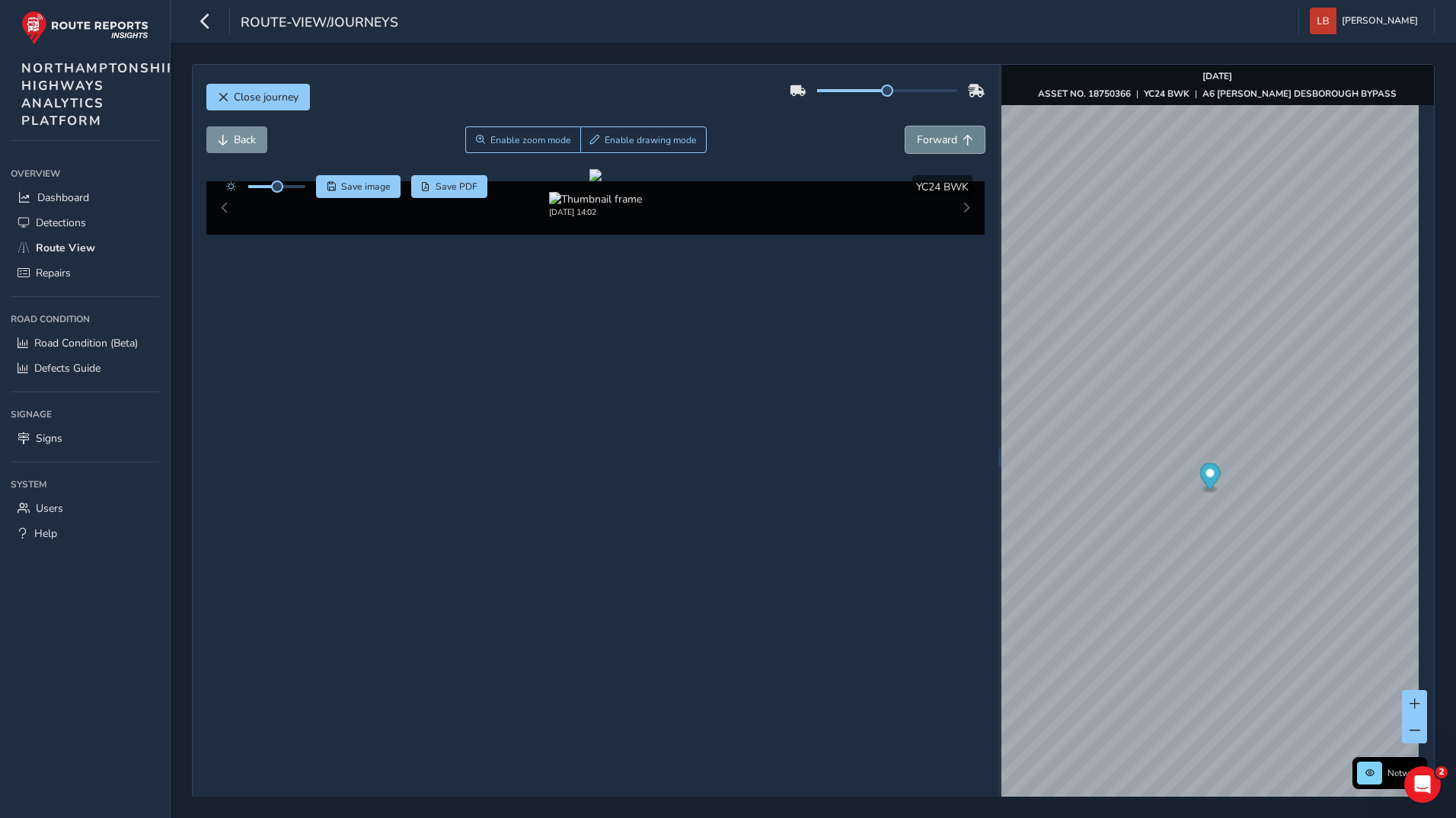
click at [930, 138] on span "Forward" at bounding box center [937, 140] width 40 height 15
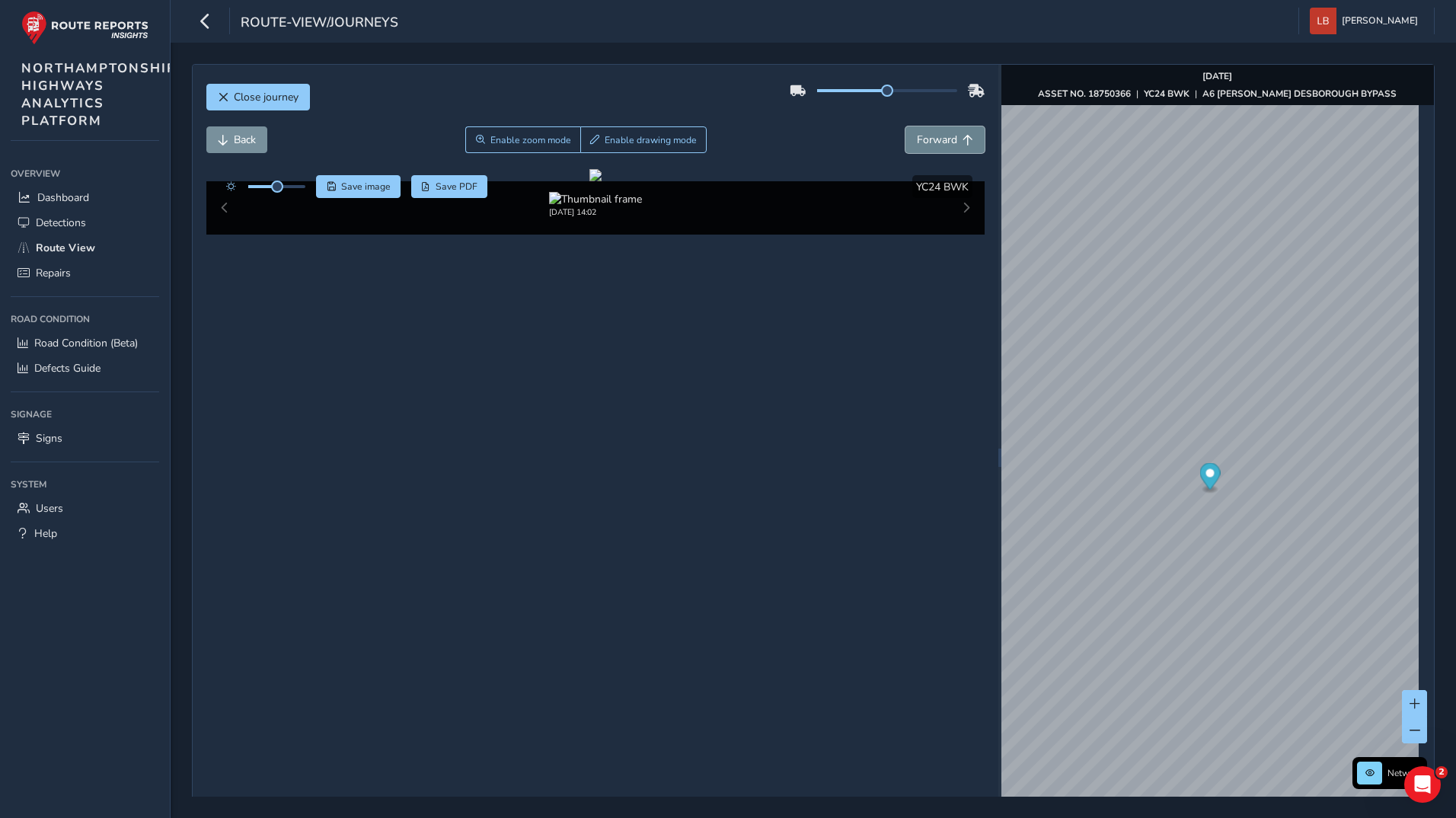
click at [930, 138] on span "Forward" at bounding box center [937, 140] width 40 height 15
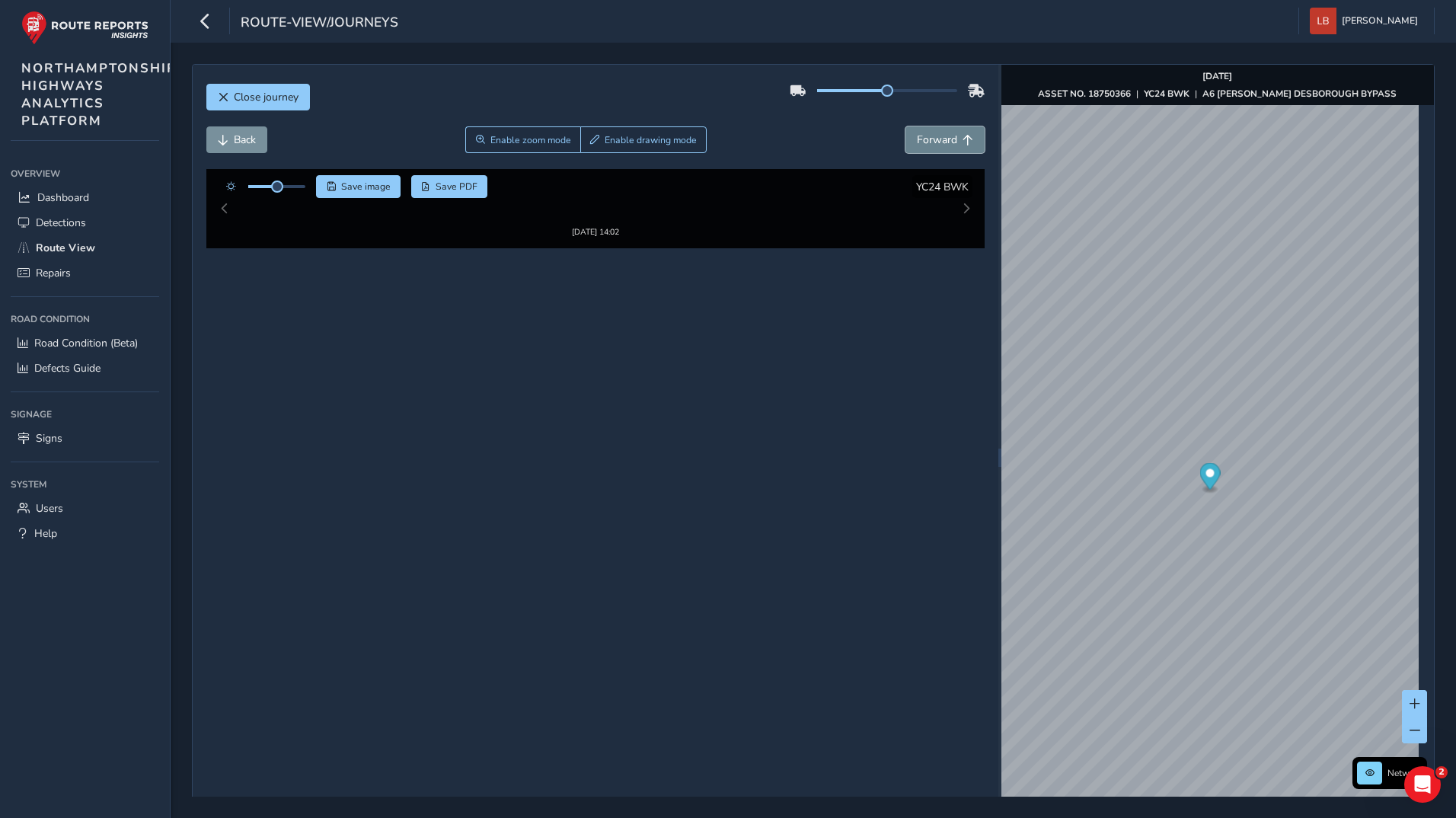
click at [930, 138] on span "Forward" at bounding box center [937, 140] width 40 height 15
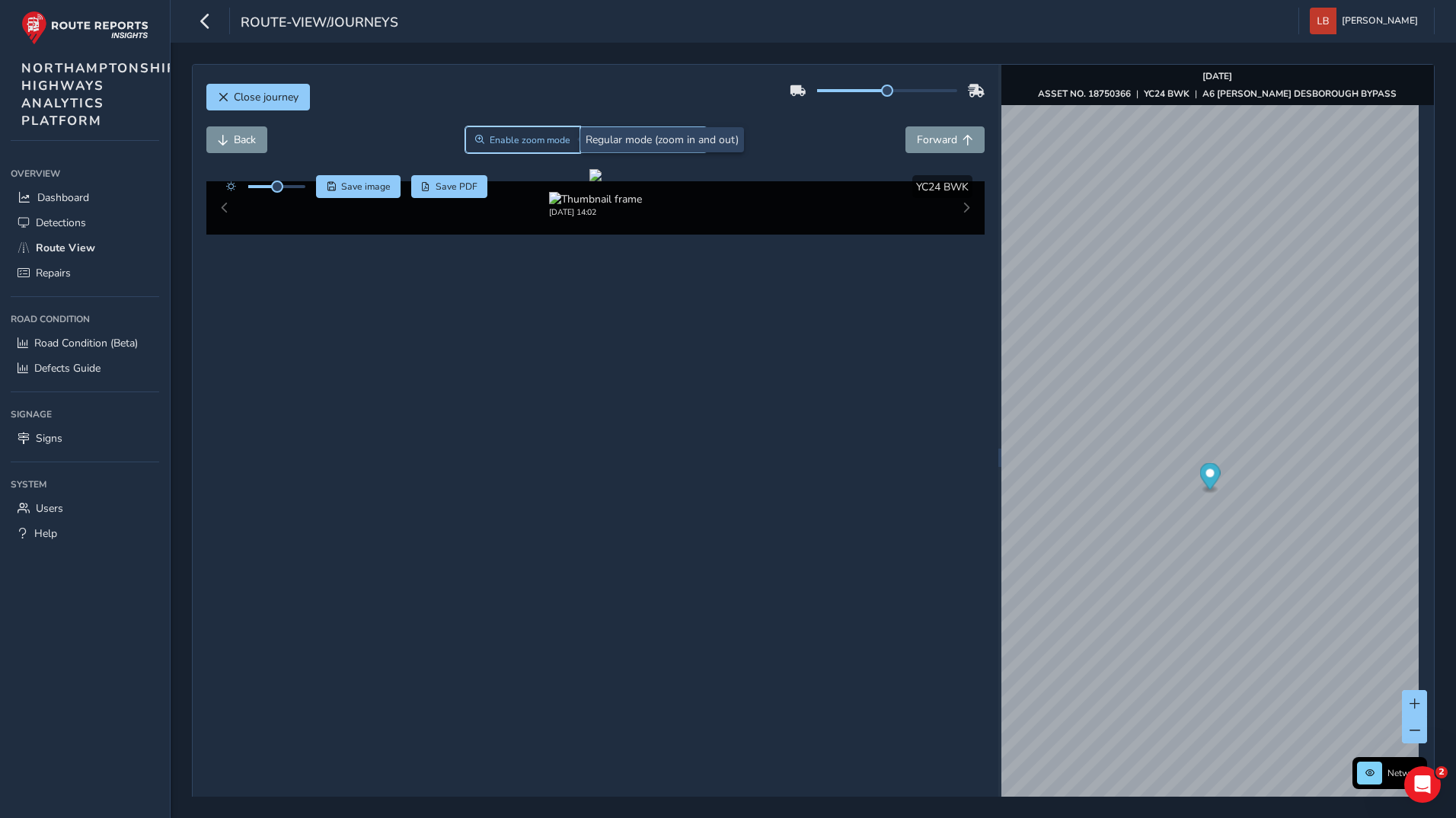
click at [521, 143] on span "Enable zoom mode" at bounding box center [530, 139] width 81 height 12
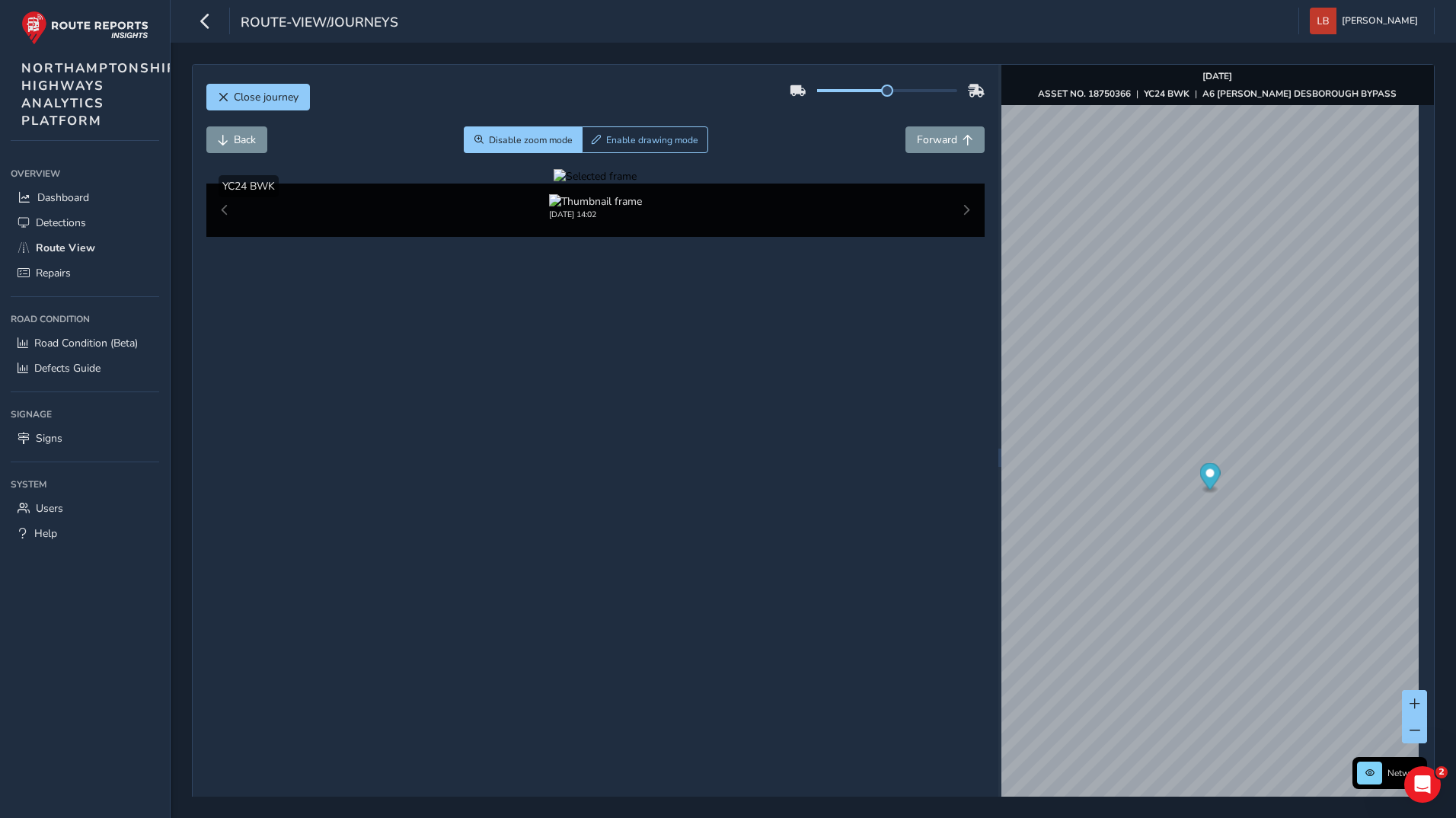
drag, startPoint x: 322, startPoint y: 360, endPoint x: 553, endPoint y: 518, distance: 279.9
click at [553, 184] on div at bounding box center [594, 176] width 83 height 15
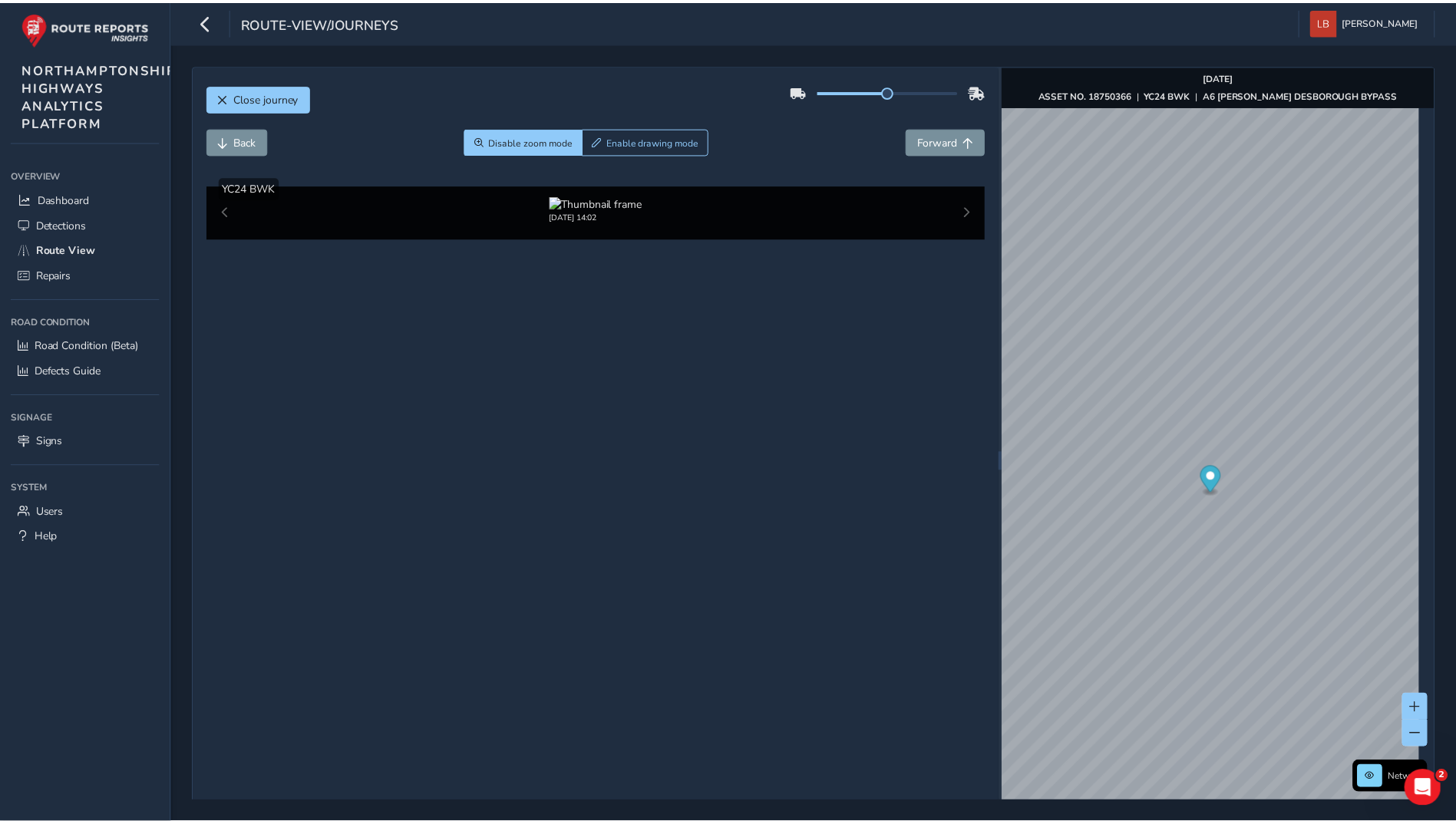
scroll to position [54, 0]
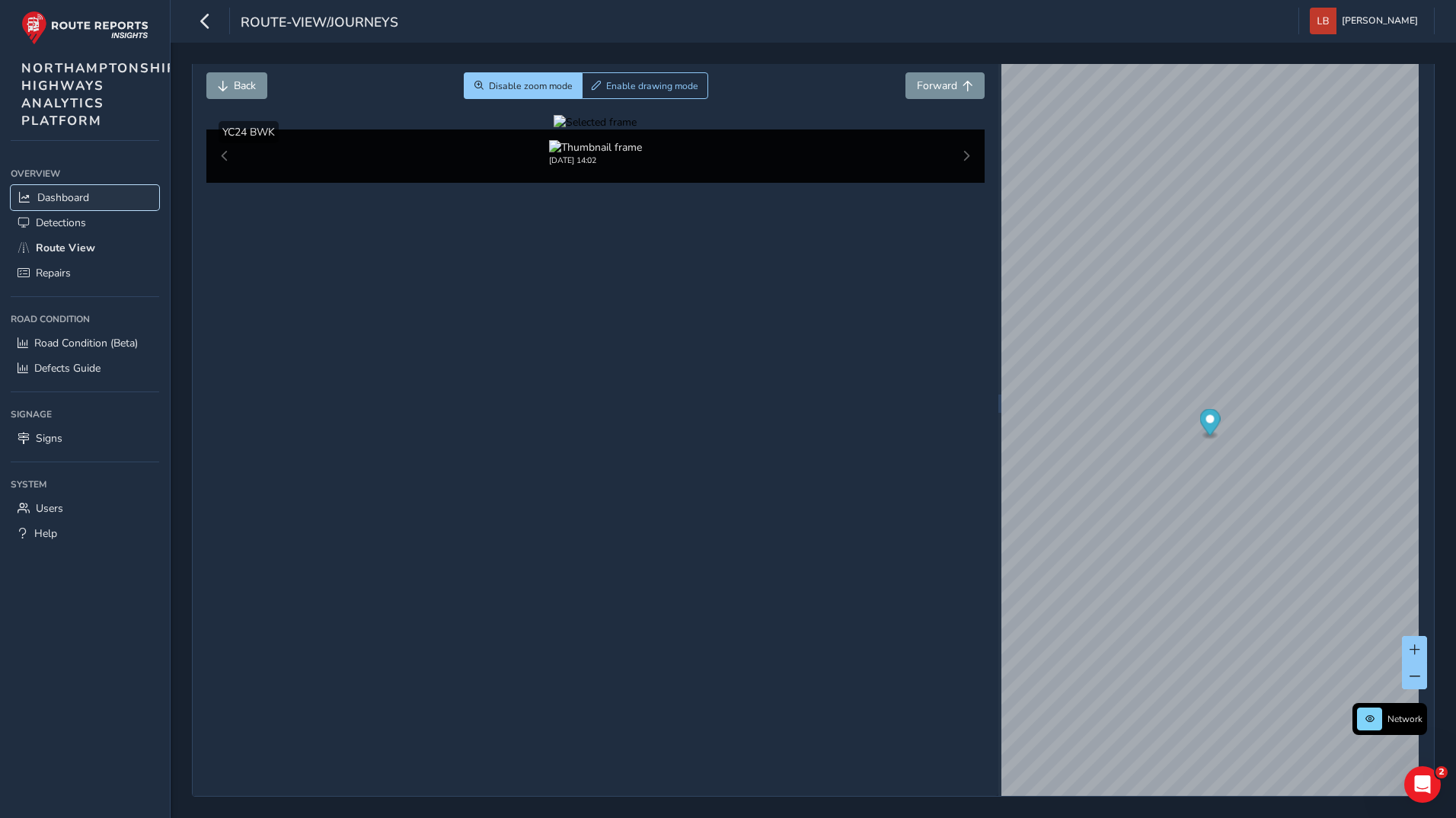
click at [59, 195] on span "Dashboard" at bounding box center [63, 197] width 52 height 15
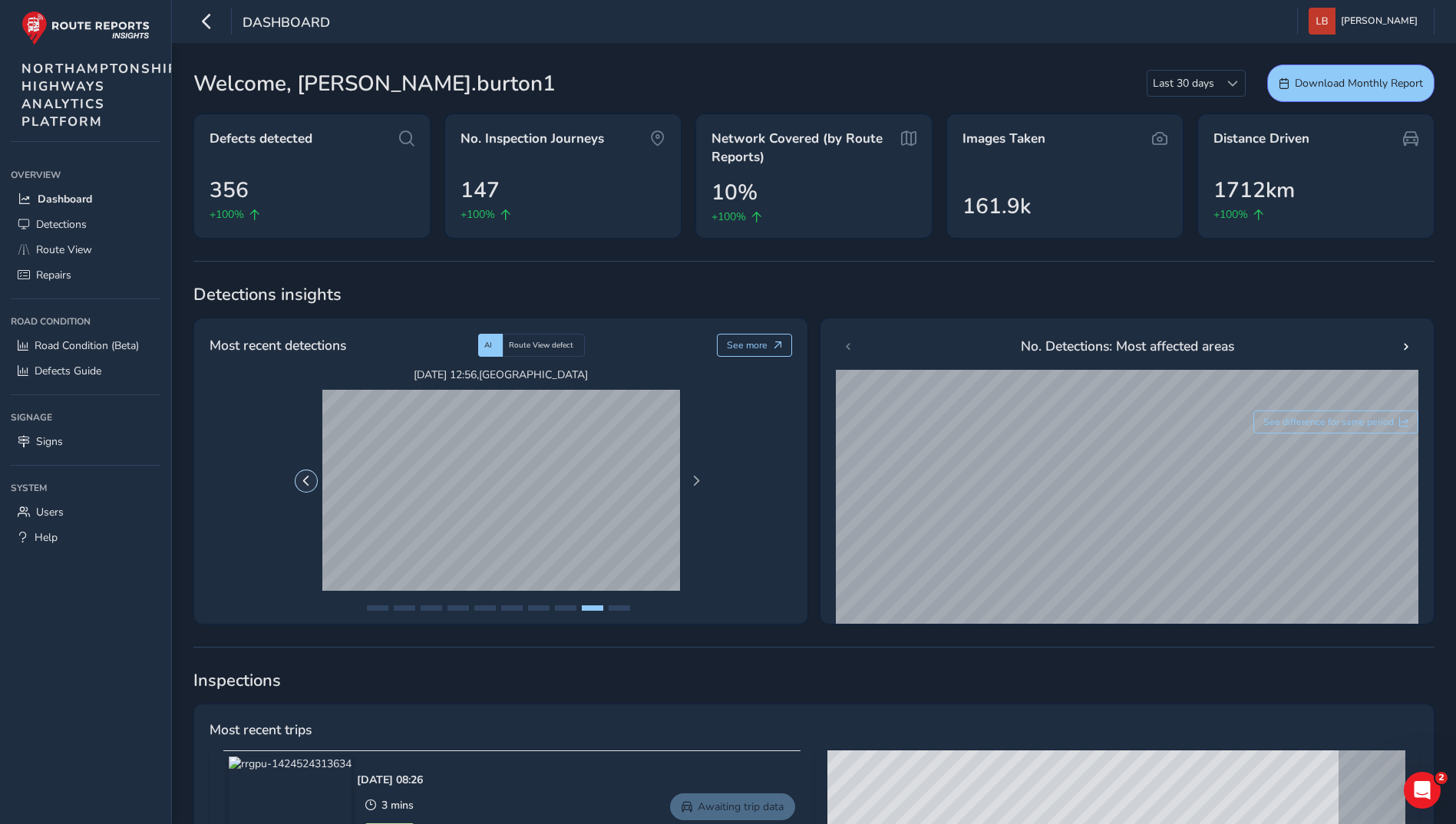
click at [299, 479] on button "Previous Page" at bounding box center [306, 481] width 21 height 21
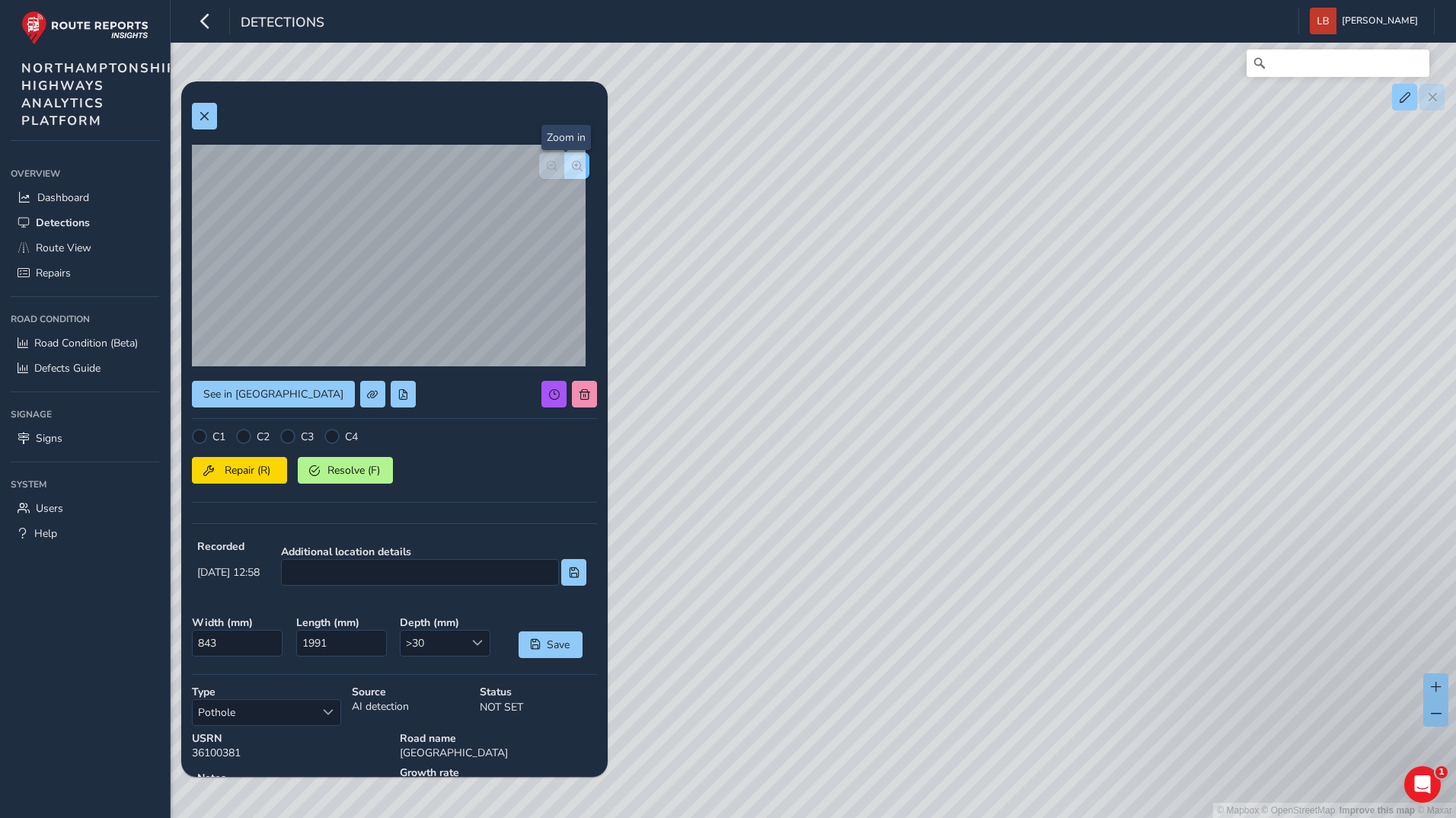
click at [572, 167] on span "button" at bounding box center [577, 166] width 11 height 11
click at [539, 170] on button "button" at bounding box center [552, 165] width 25 height 26
click at [204, 24] on icon "button" at bounding box center [205, 20] width 16 height 26
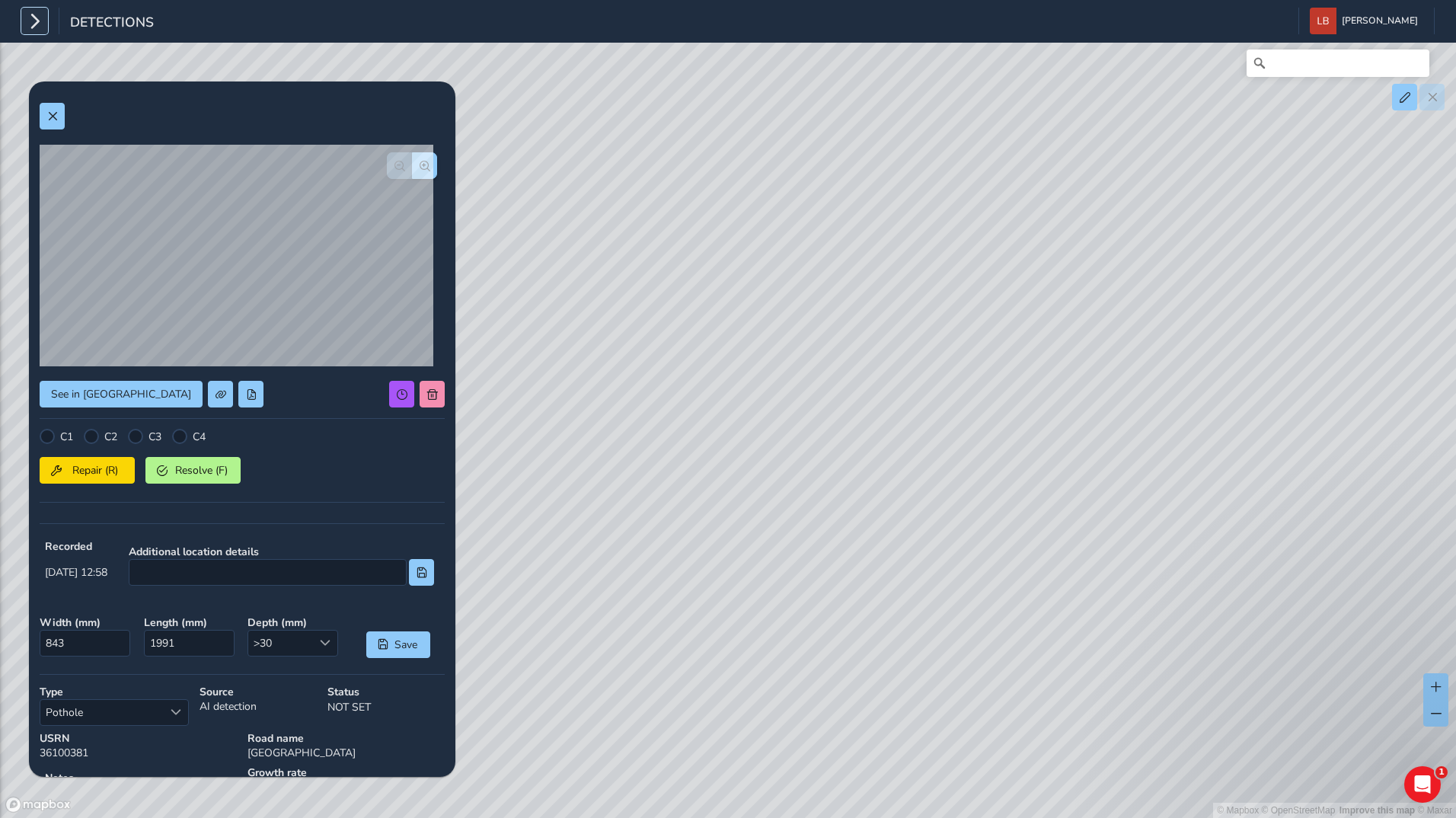
click at [35, 22] on icon "button" at bounding box center [35, 20] width 16 height 26
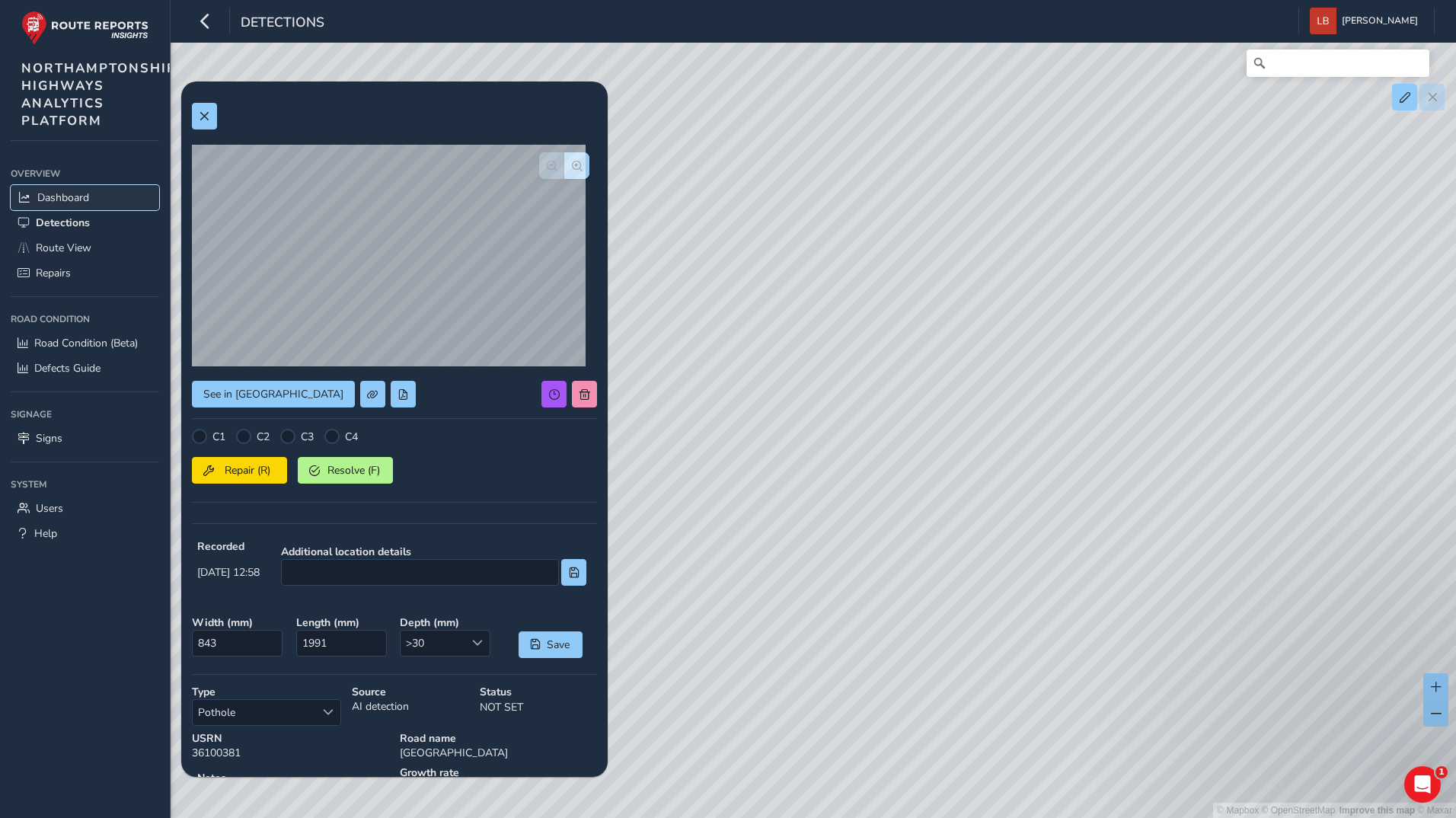
click at [56, 197] on span "Dashboard" at bounding box center [63, 197] width 52 height 15
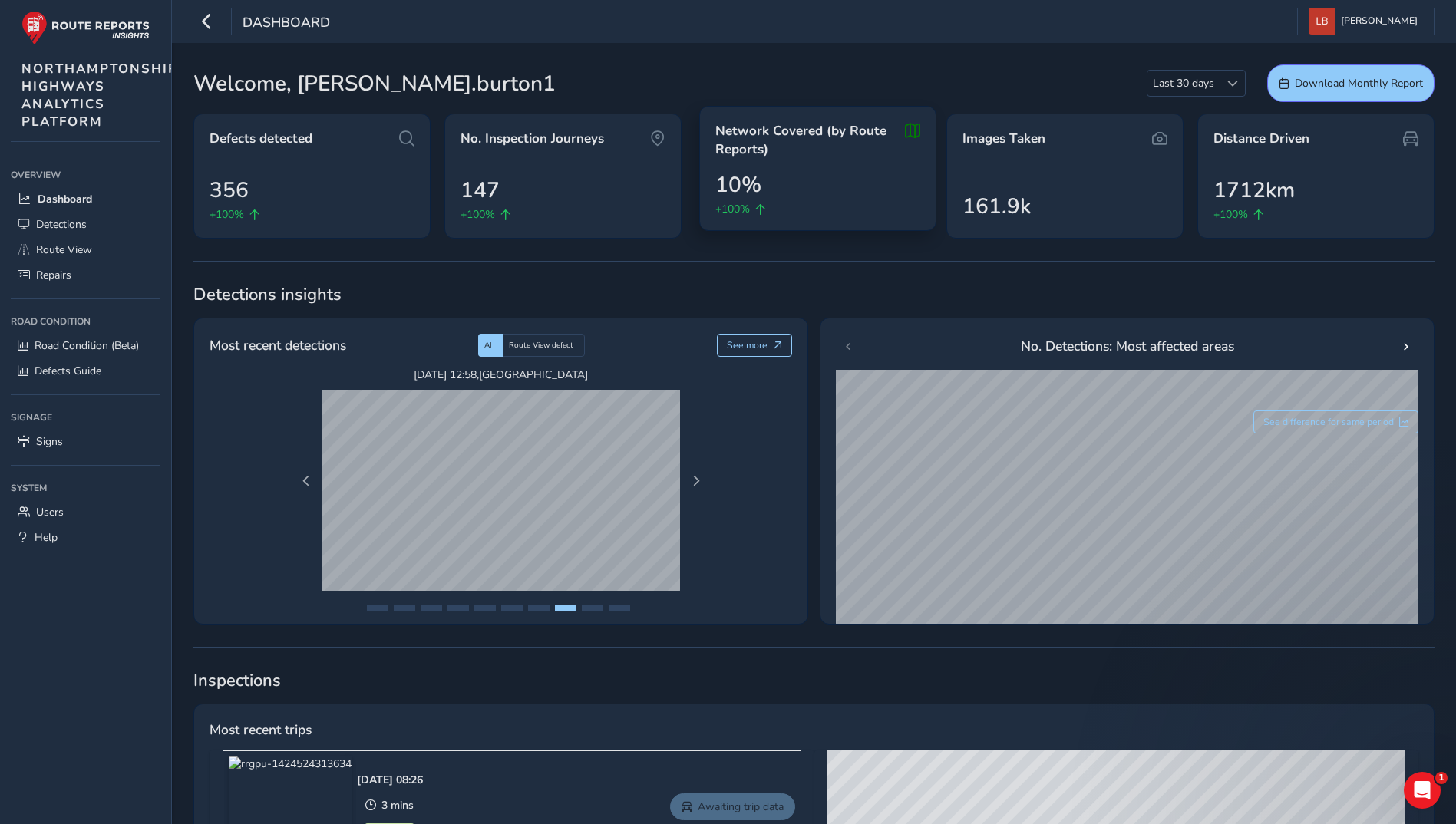
click at [841, 195] on div "10% +100%" at bounding box center [818, 192] width 205 height 49
